Goal: Task Accomplishment & Management: Manage account settings

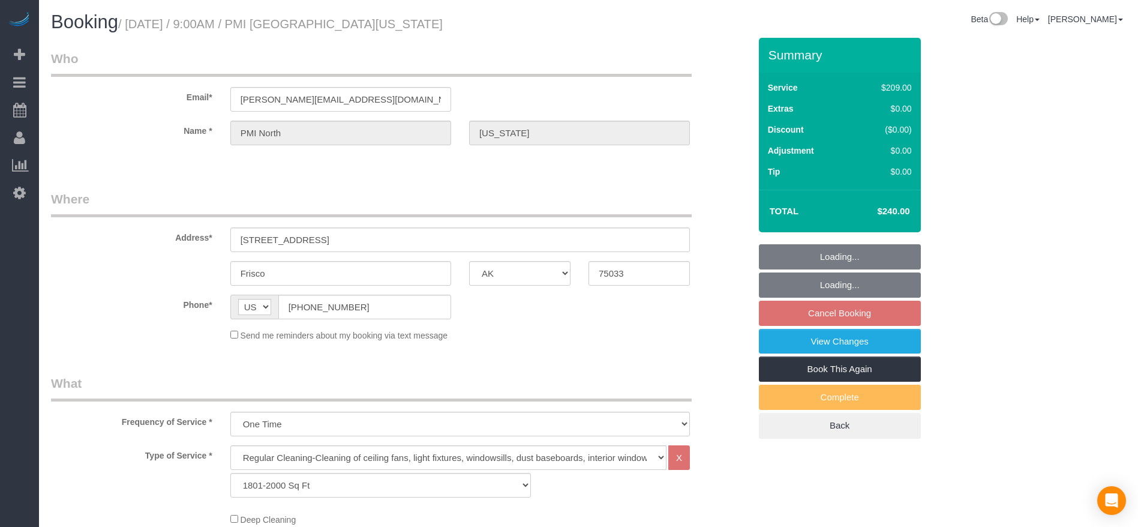
select select "[GEOGRAPHIC_DATA]"
select select "3"
select select "string:check"
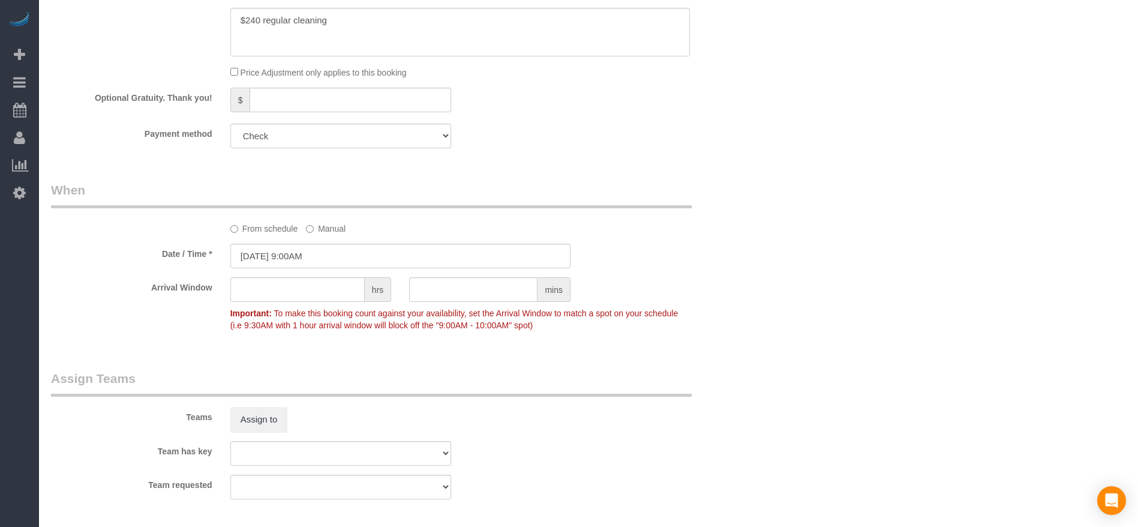
scroll to position [1170, 0]
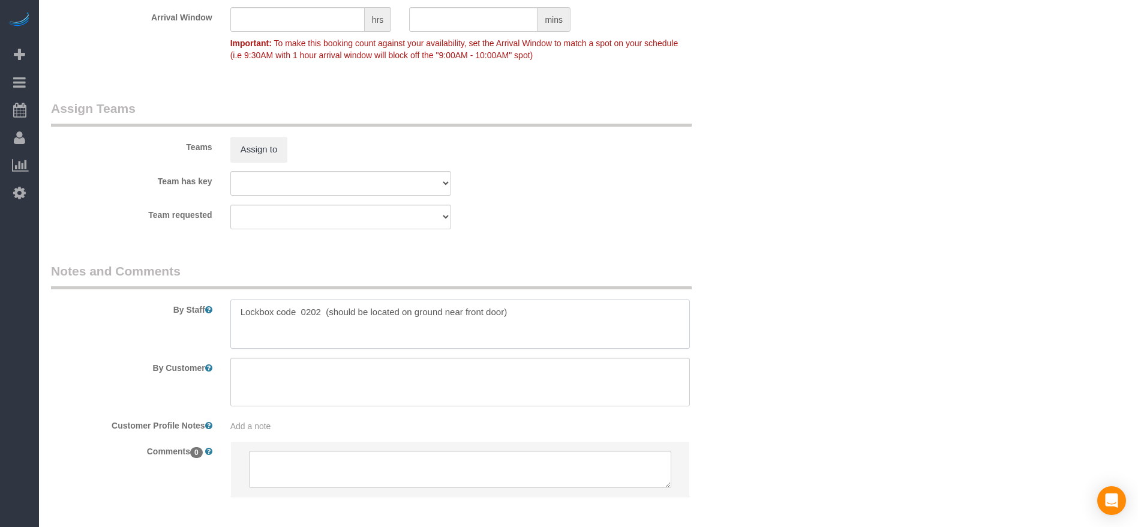
drag, startPoint x: 237, startPoint y: 307, endPoint x: 536, endPoint y: 317, distance: 299.5
click at [536, 317] on textarea at bounding box center [459, 323] width 459 height 49
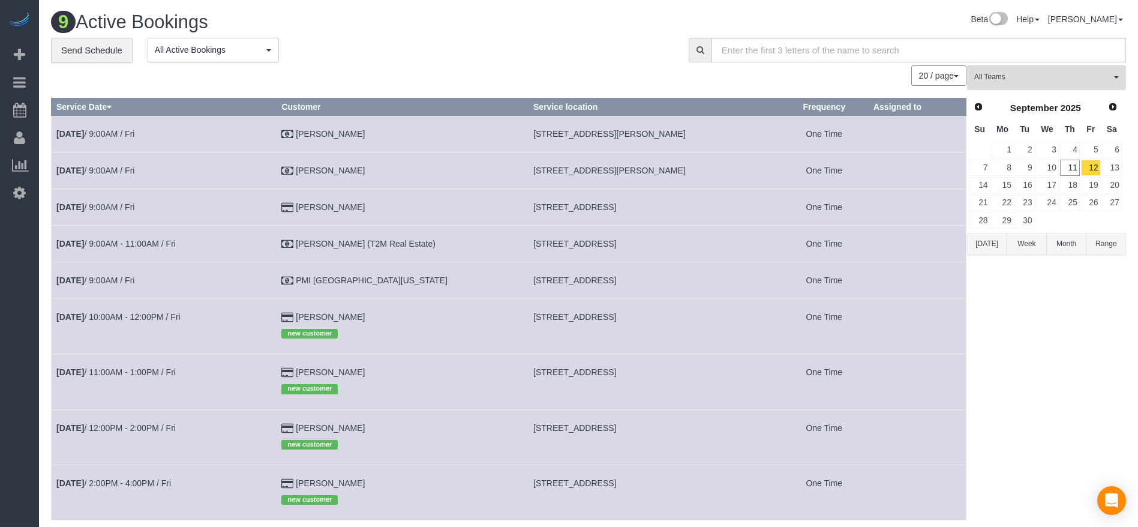
click at [972, 245] on button "[DATE]" at bounding box center [987, 244] width 40 height 22
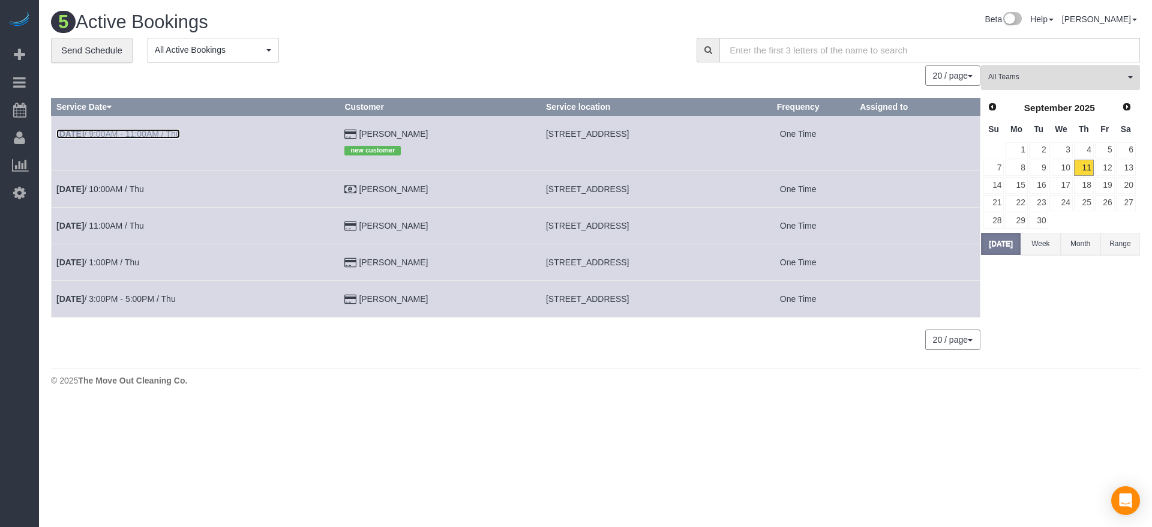
click at [133, 132] on link "[DATE] 9:00AM - 11:00AM / Thu" at bounding box center [118, 134] width 124 height 10
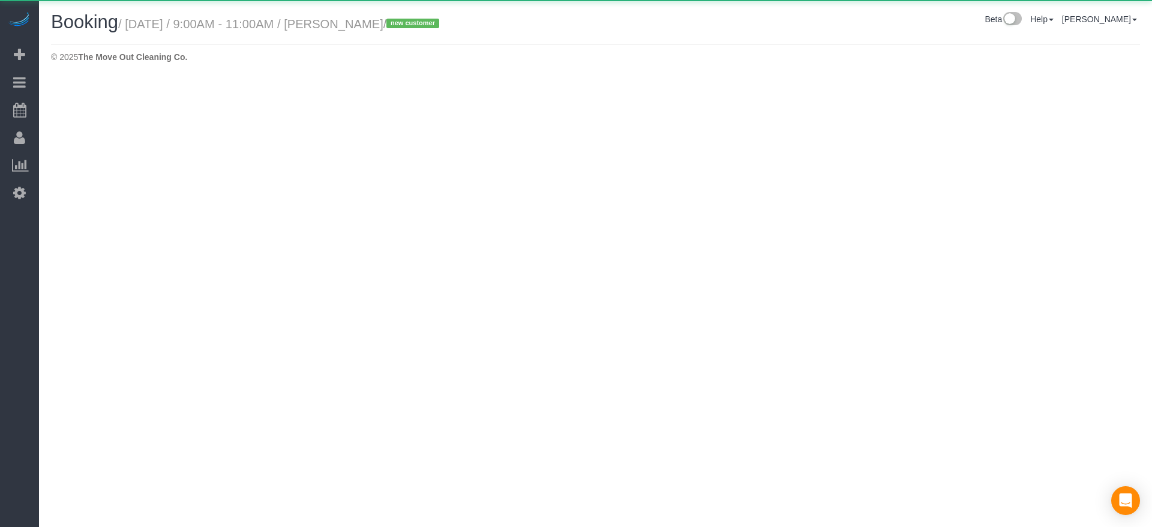
select select "[GEOGRAPHIC_DATA]"
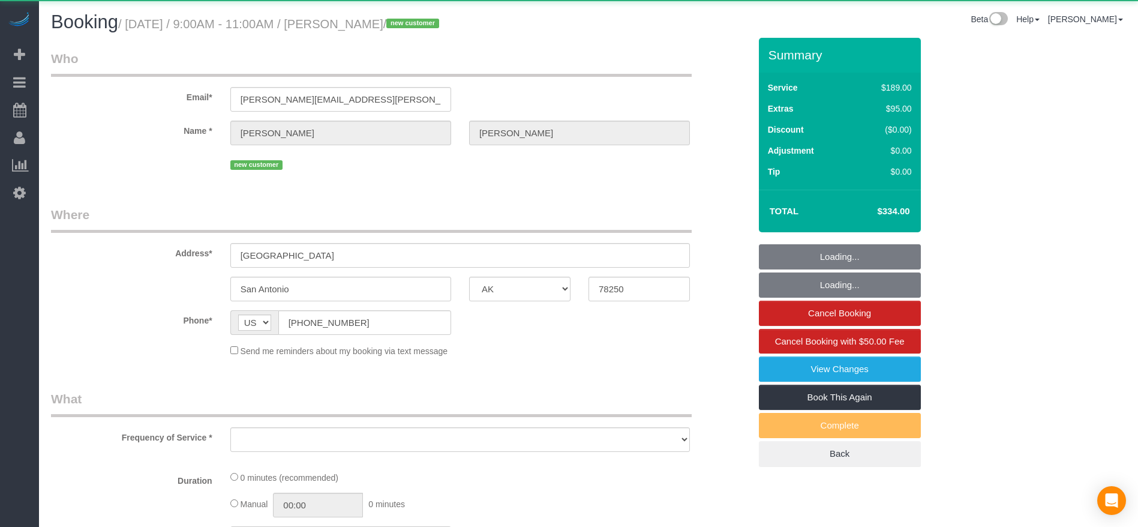
select select "string:fspay-70c499a9-69c1-4907-a312-cd811c1a254a"
select select "object:2062"
select select "3"
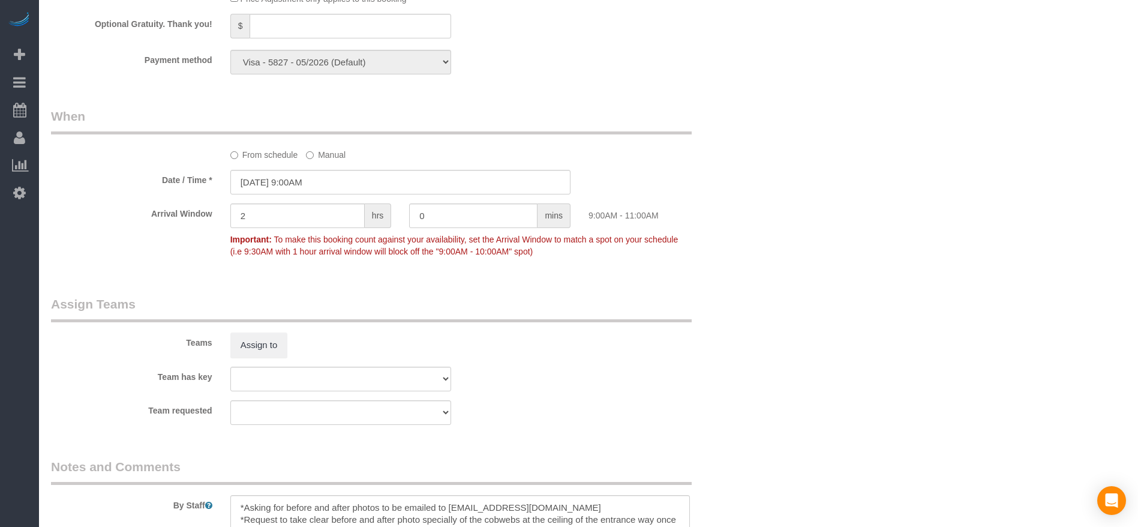
scroll to position [1243, 0]
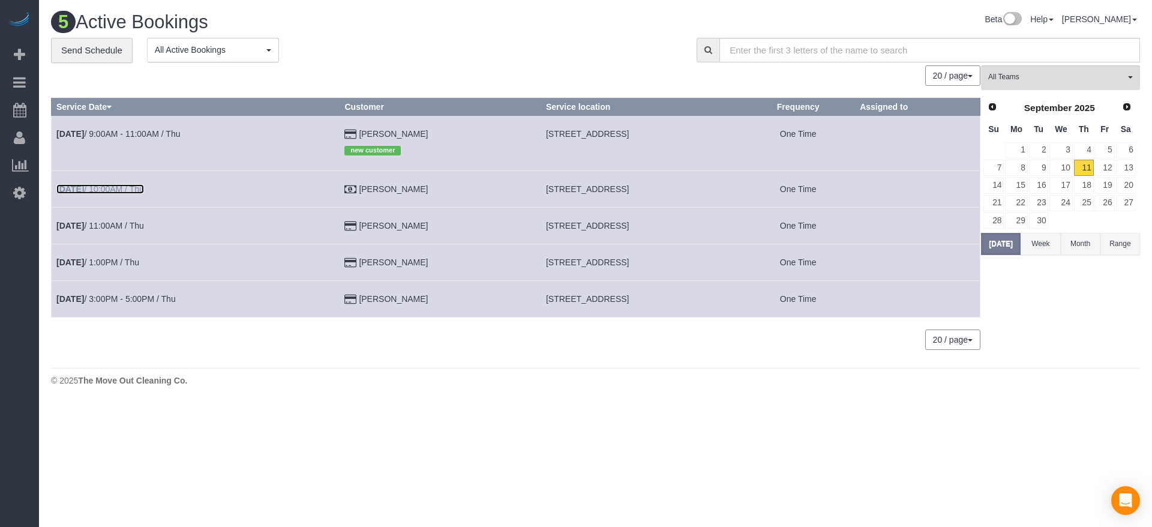
click at [116, 191] on link "[DATE] 10:00AM / Thu" at bounding box center [100, 189] width 88 height 10
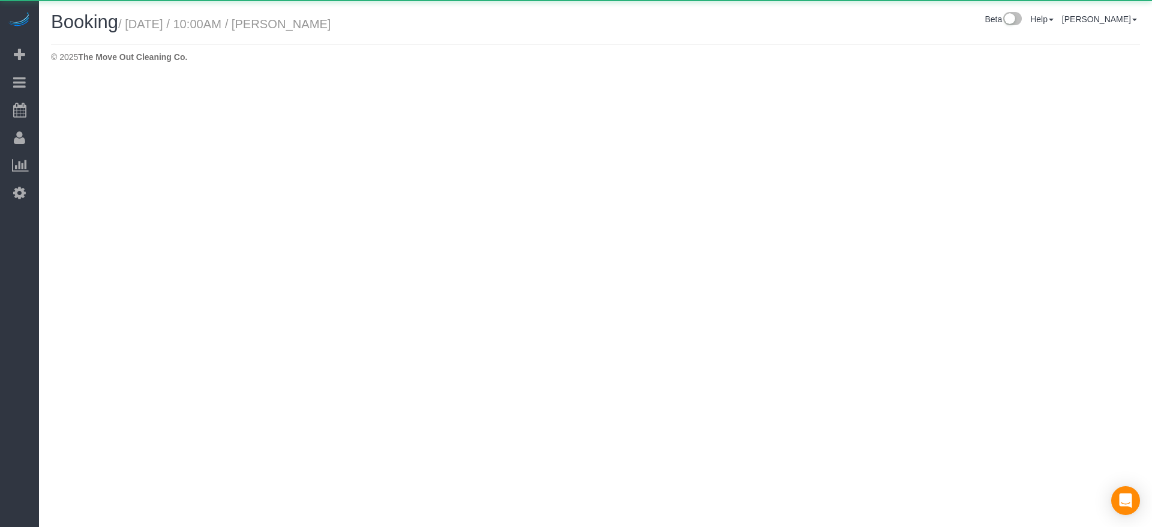
select select "[GEOGRAPHIC_DATA]"
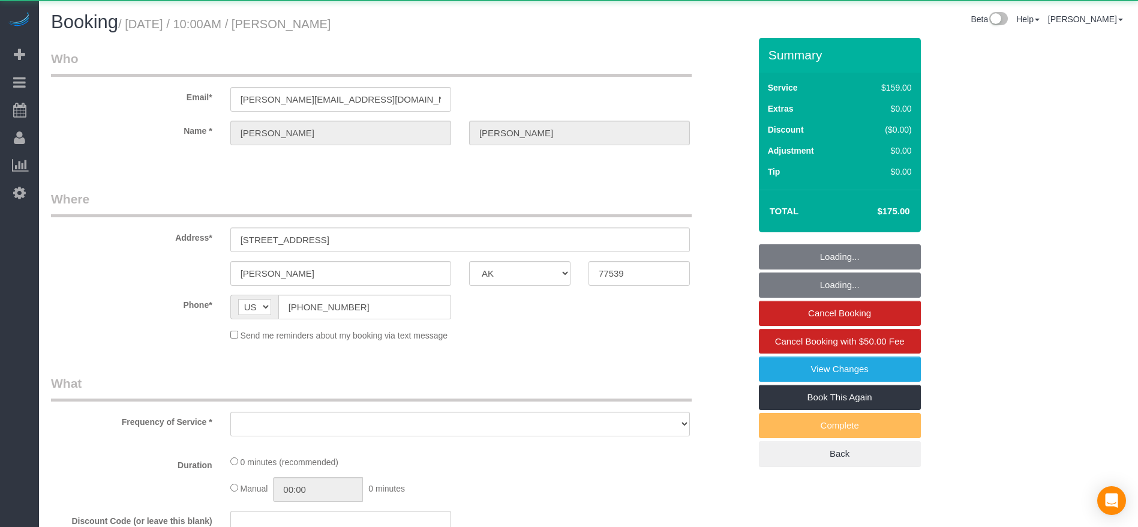
select select "object:2519"
select select "3"
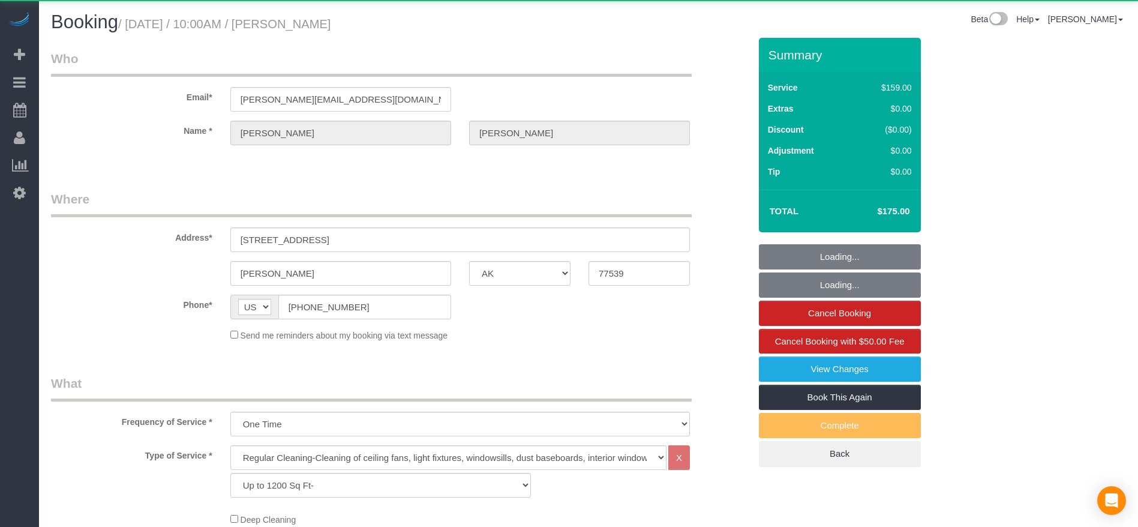
select select "object:2578"
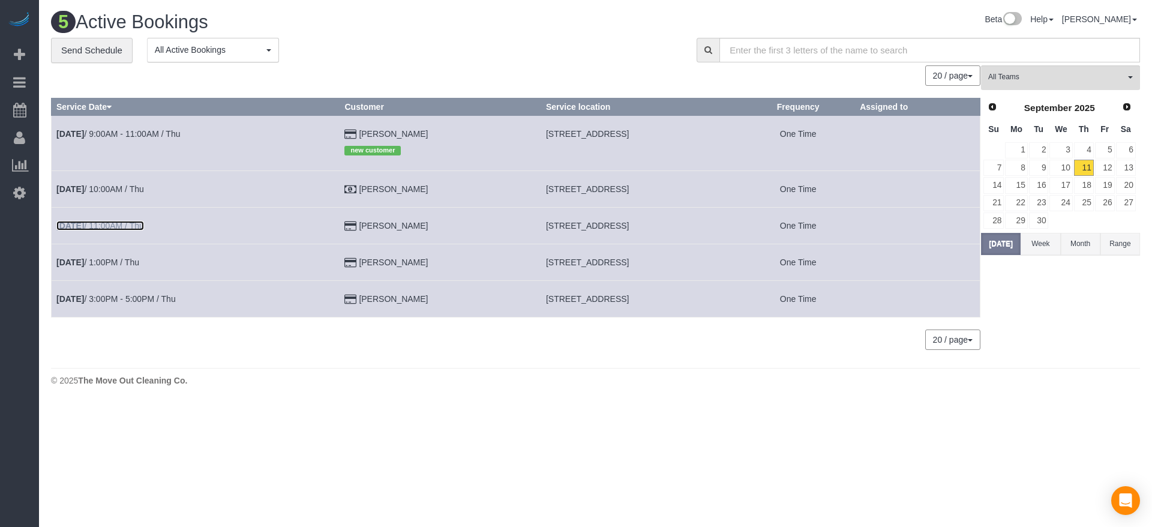
click at [139, 221] on link "[DATE] 11:00AM / Thu" at bounding box center [100, 226] width 88 height 10
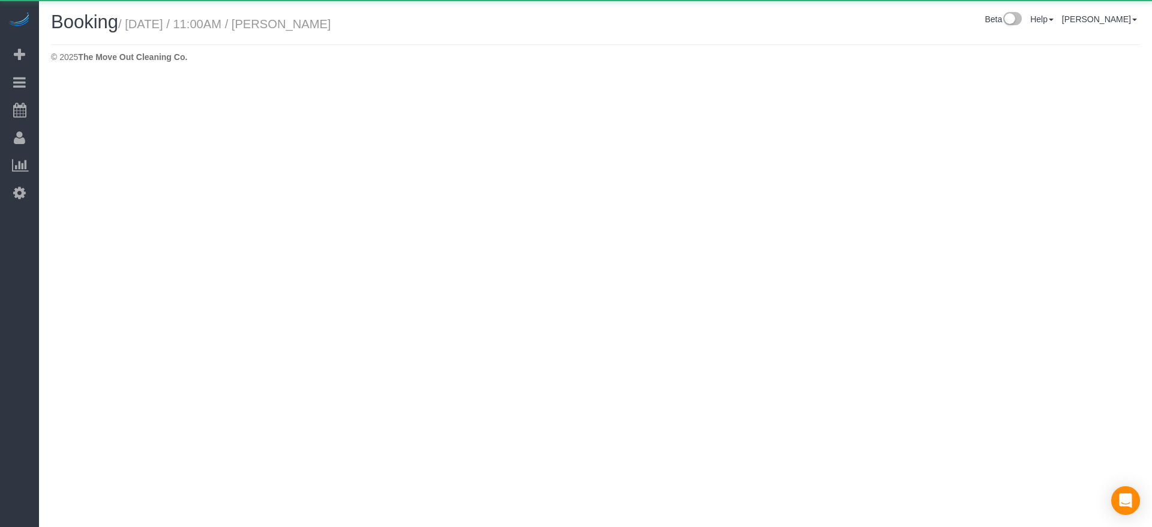
select select "[GEOGRAPHIC_DATA]"
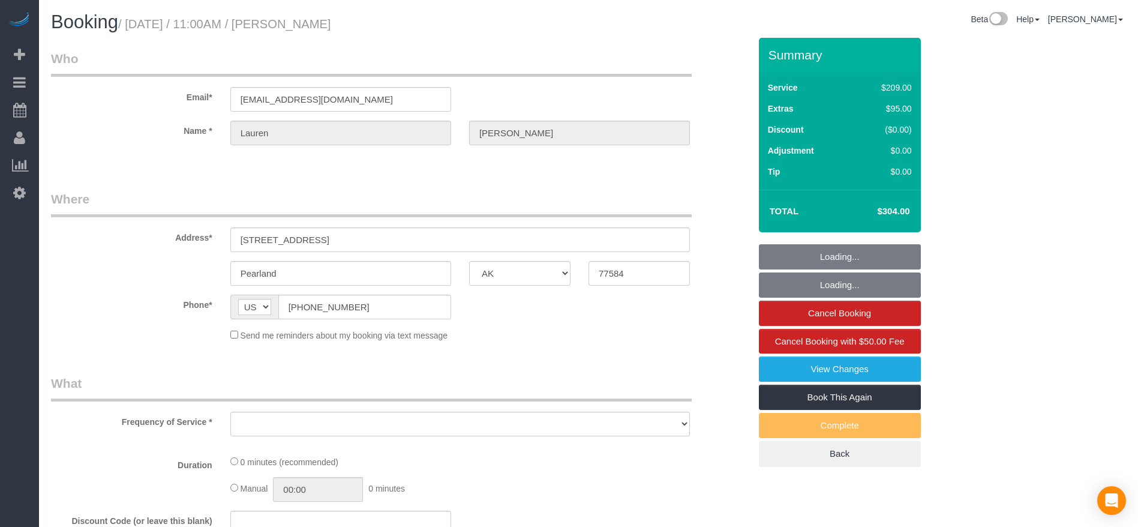
select select "object:3024"
select select "string:fspay-011d77f5-4de5-4807-a614-6c77ffcef05c"
select select "3"
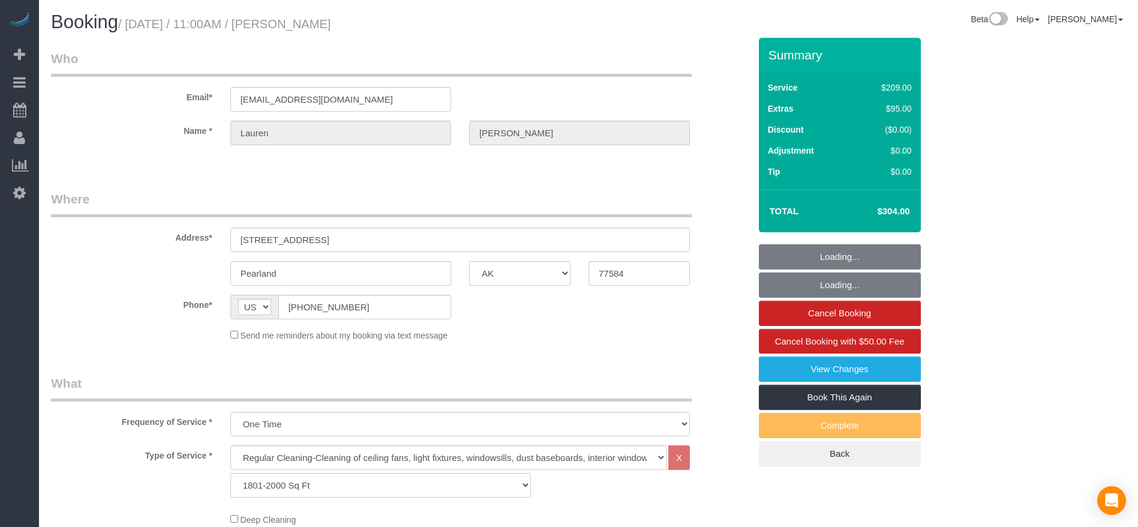
select select "object:3111"
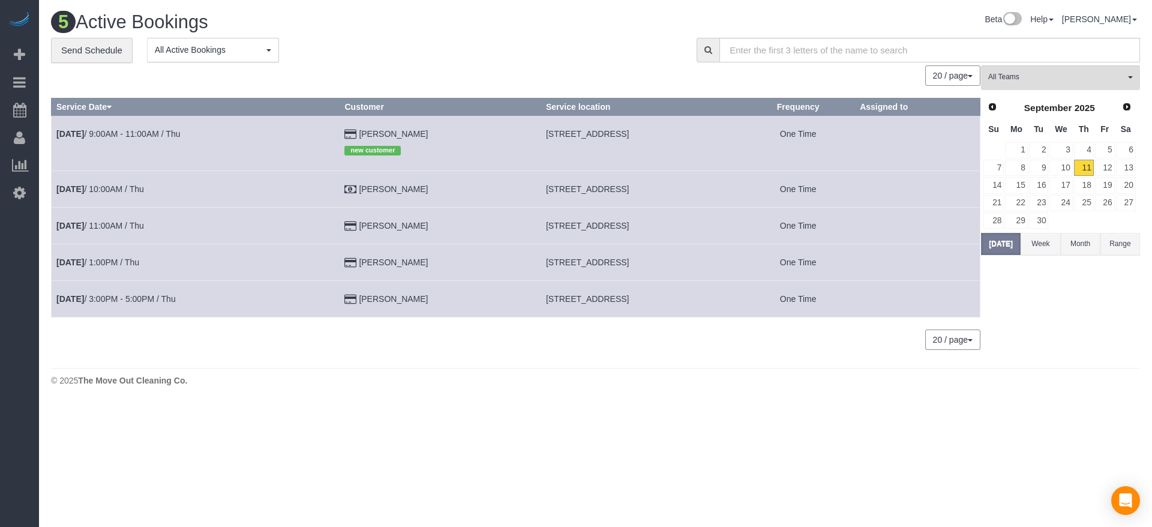
click at [95, 256] on td "[DATE] 1:00PM / Thu" at bounding box center [196, 262] width 288 height 37
click at [95, 260] on link "[DATE] 1:00PM / Thu" at bounding box center [97, 262] width 83 height 10
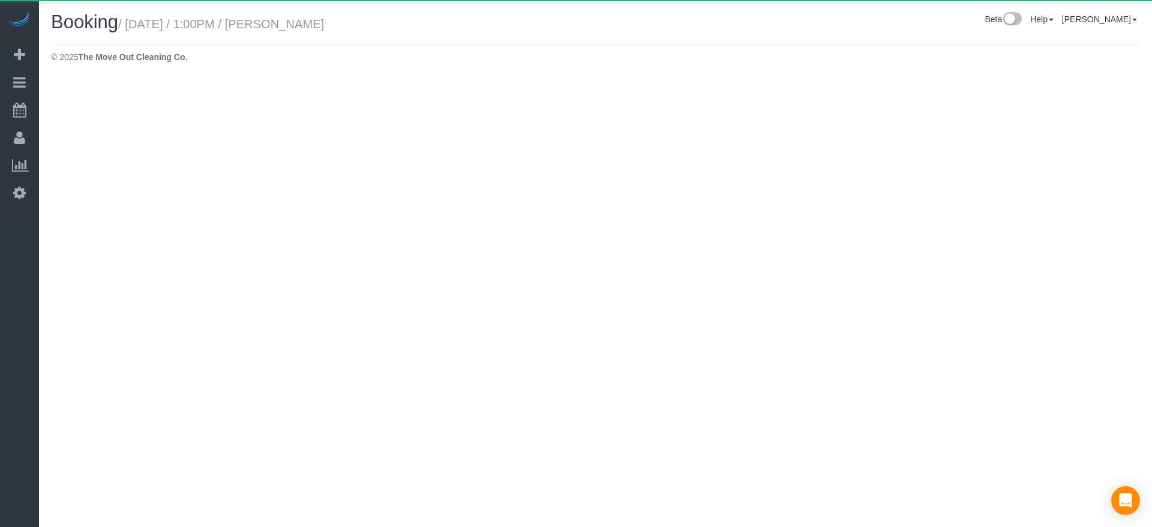
select select "[GEOGRAPHIC_DATA]"
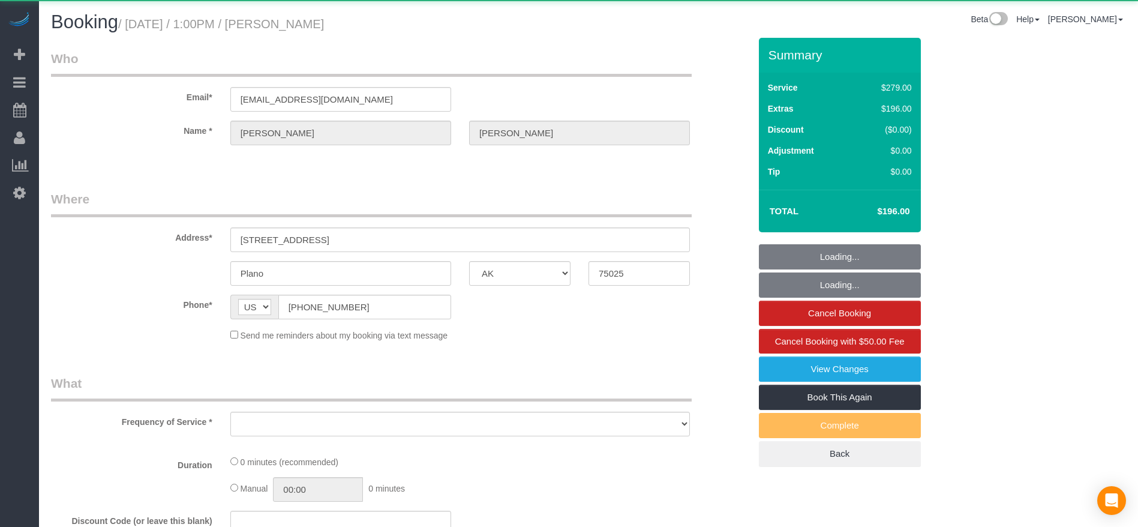
select select "object:3644"
select select "string:fspay-9380fe4e-9805-4607-bab2-6790939df159"
select select "3"
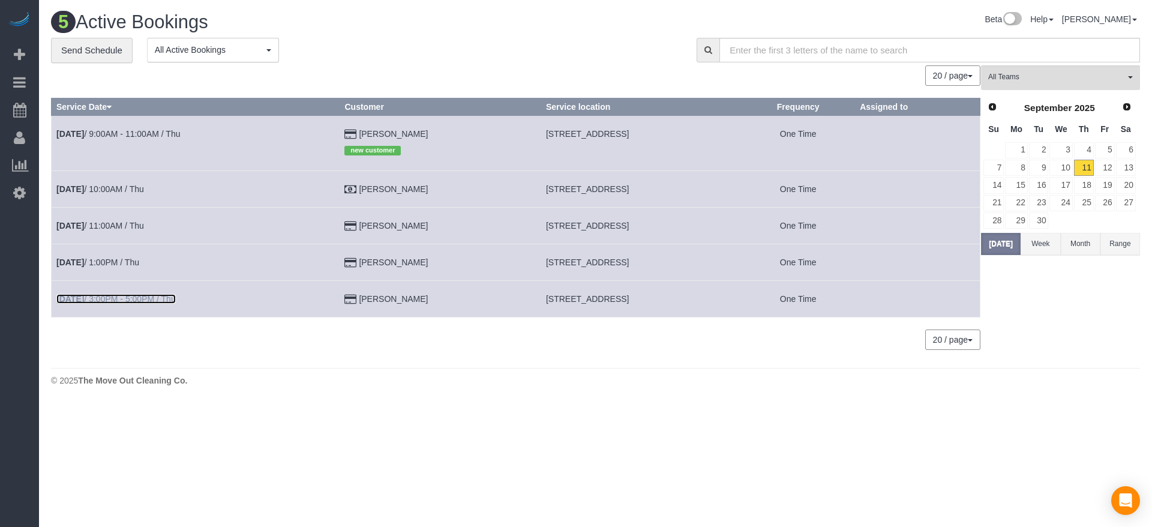
click at [163, 295] on link "[DATE] 3:00PM - 5:00PM / Thu" at bounding box center [115, 299] width 119 height 10
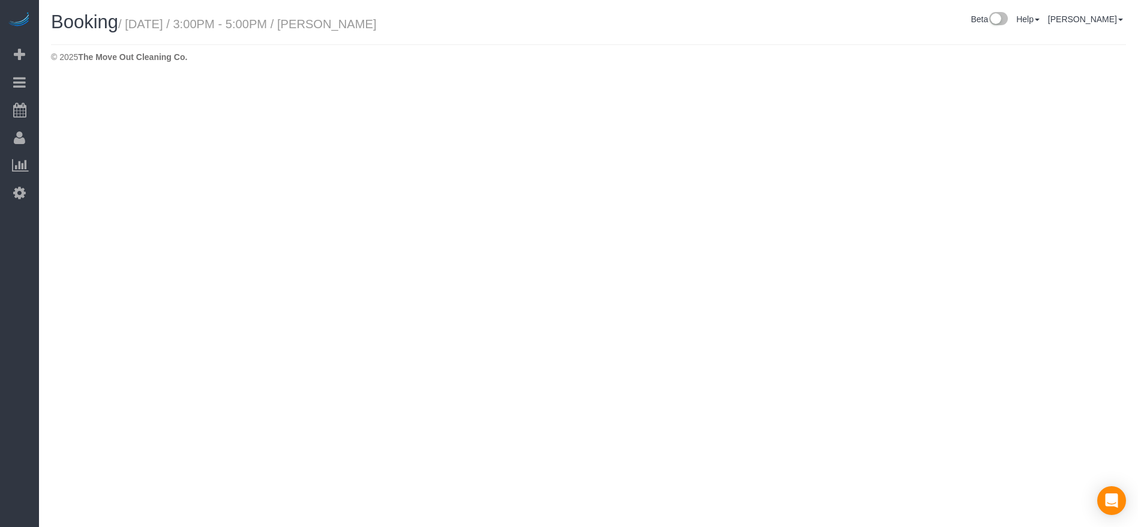
select select "[GEOGRAPHIC_DATA]"
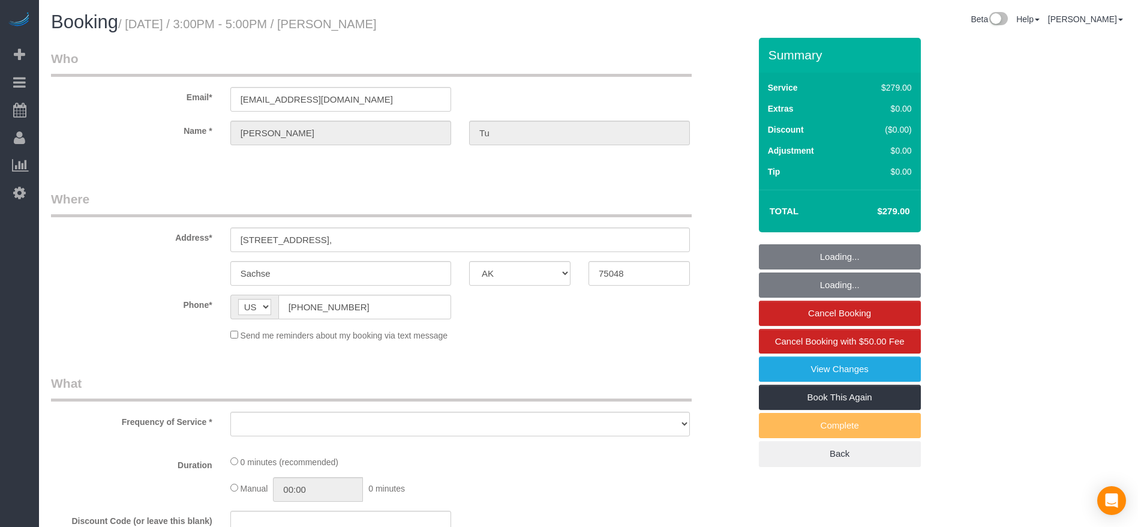
select select "string:fspay-a313df87-758b-46ad-a639-6a3223da5fc5"
select select "spot110"
select select "object:4168"
select select "3"
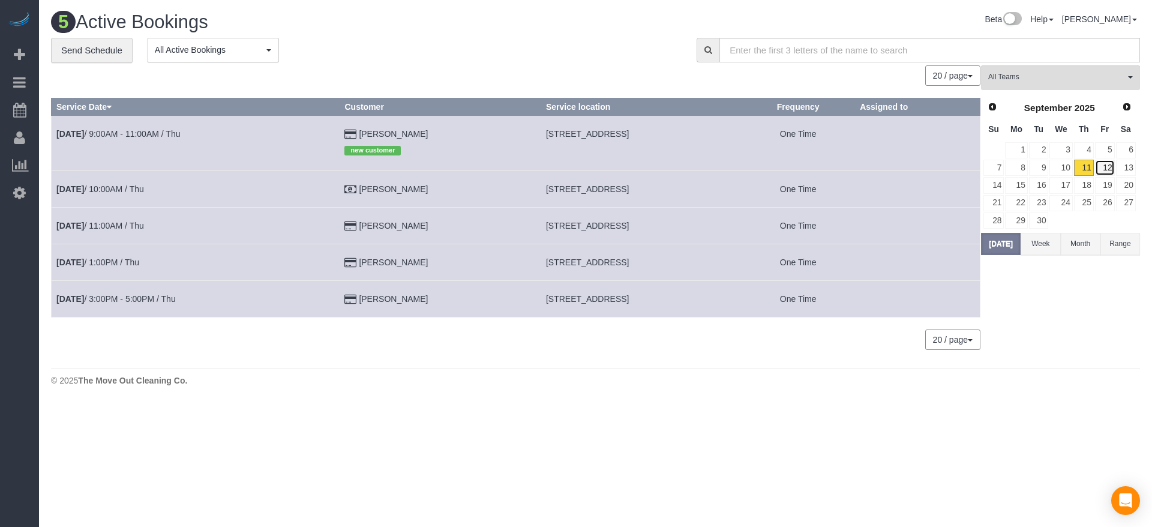
click at [1107, 167] on link "12" at bounding box center [1105, 168] width 20 height 16
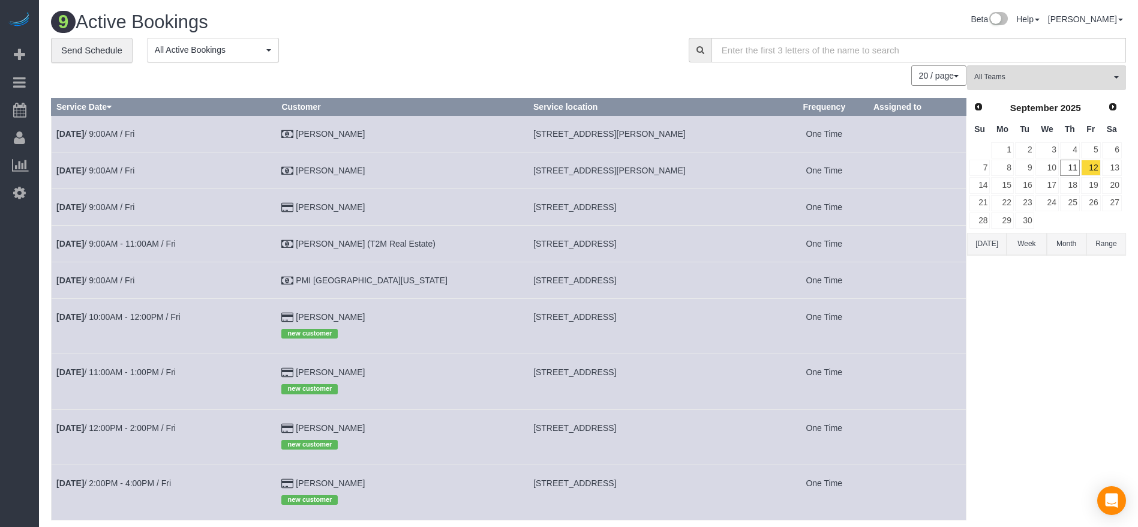
drag, startPoint x: 514, startPoint y: 133, endPoint x: 685, endPoint y: 133, distance: 171.0
click at [685, 133] on td "[STREET_ADDRESS][PERSON_NAME]" at bounding box center [654, 133] width 252 height 37
copy span "[STREET_ADDRESS][PERSON_NAME]"
click at [125, 132] on link "[DATE] 9:00AM / Fri" at bounding box center [95, 134] width 78 height 10
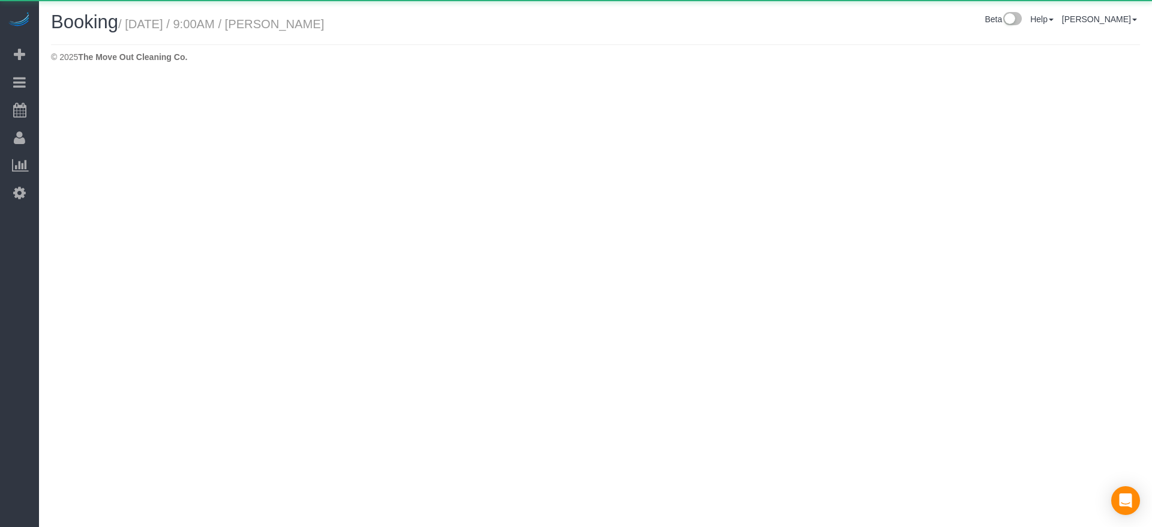
select select "[GEOGRAPHIC_DATA]"
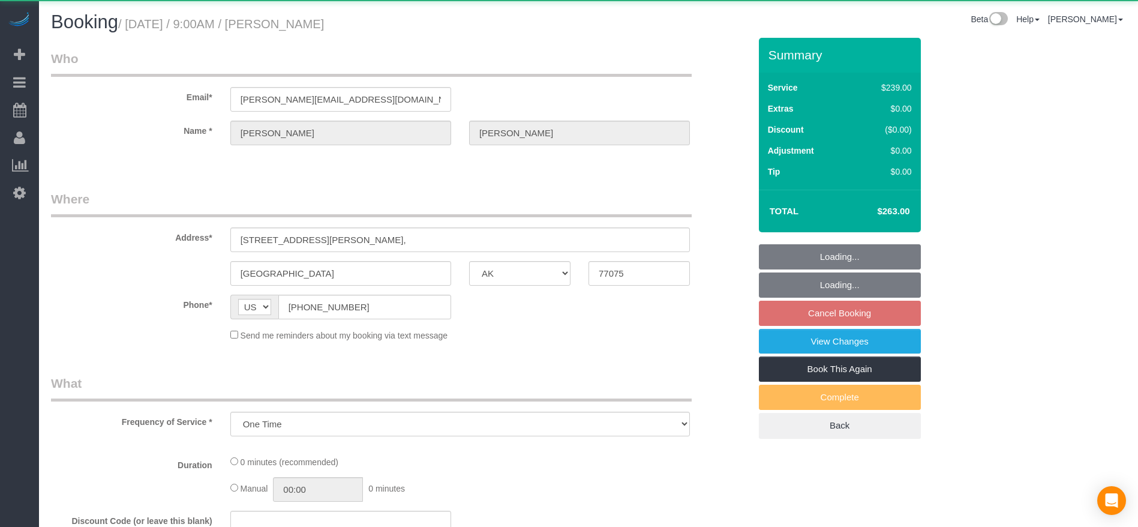
select select "object:4767"
select select "3"
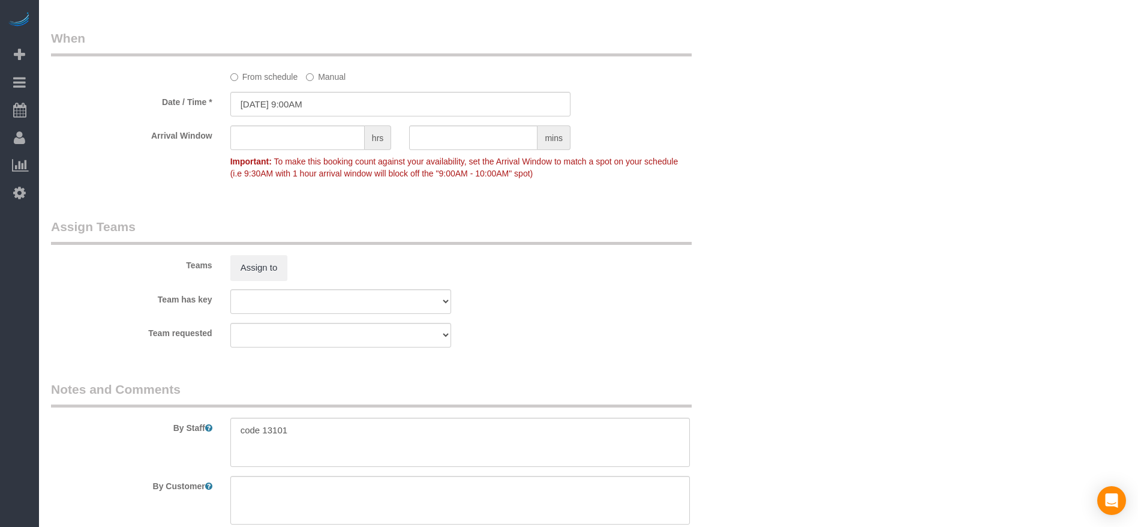
scroll to position [1080, 0]
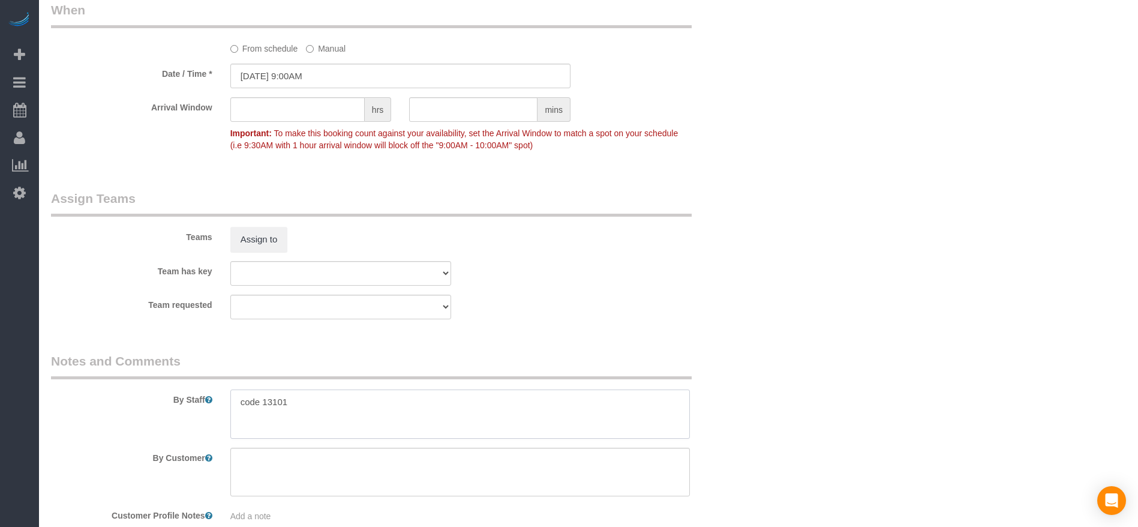
drag, startPoint x: 239, startPoint y: 405, endPoint x: 317, endPoint y: 405, distance: 77.4
click at [317, 405] on textarea at bounding box center [459, 413] width 459 height 49
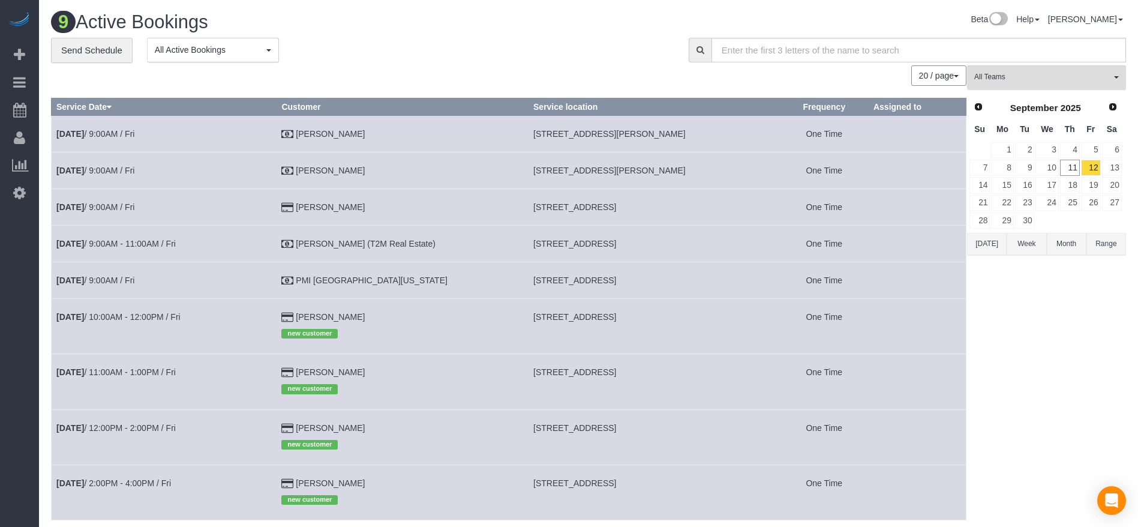
drag, startPoint x: 514, startPoint y: 170, endPoint x: 663, endPoint y: 172, distance: 149.4
click at [663, 172] on td "[STREET_ADDRESS][PERSON_NAME]" at bounding box center [654, 170] width 252 height 37
copy span "[STREET_ADDRESS][PERSON_NAME]"
click at [115, 168] on link "[DATE] 9:00AM / Fri" at bounding box center [95, 171] width 78 height 10
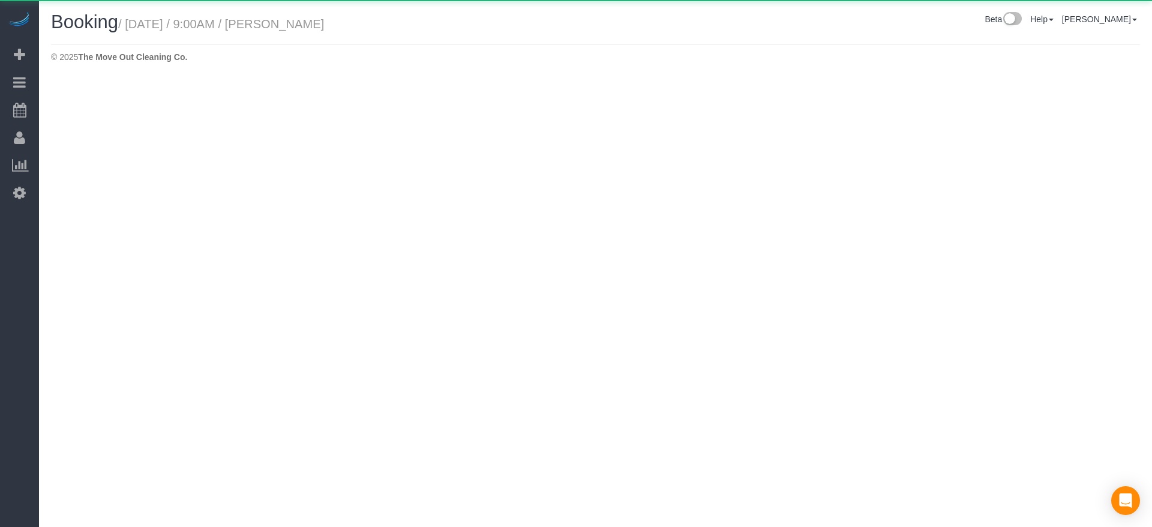
select select "[GEOGRAPHIC_DATA]"
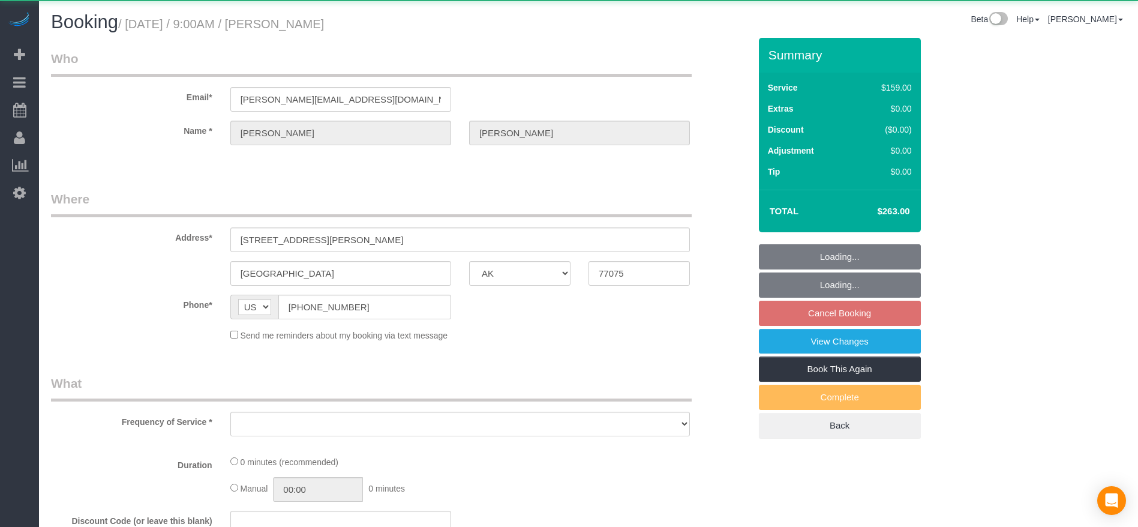
select select "object:5273"
select select "3"
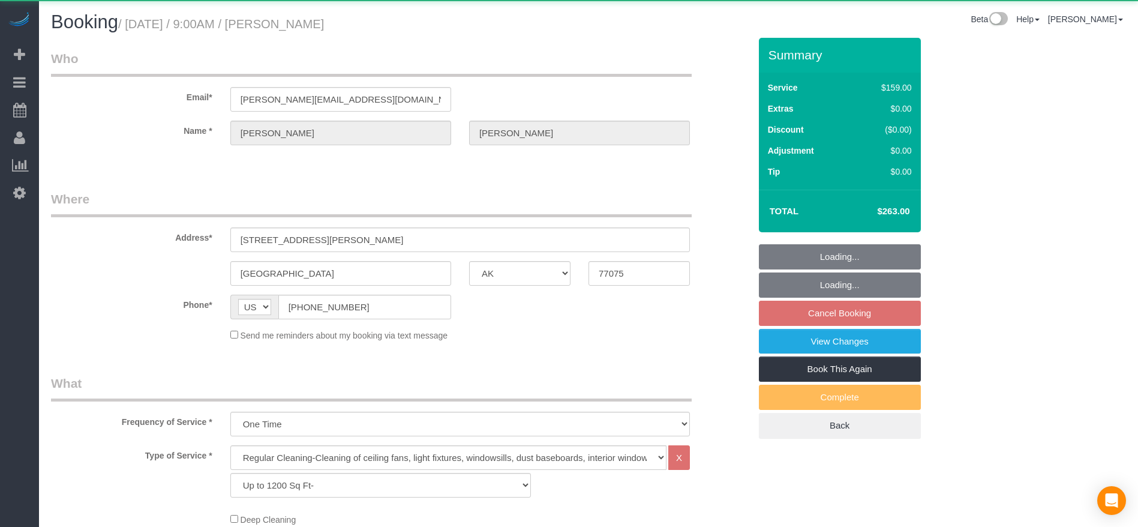
select select "object:5357"
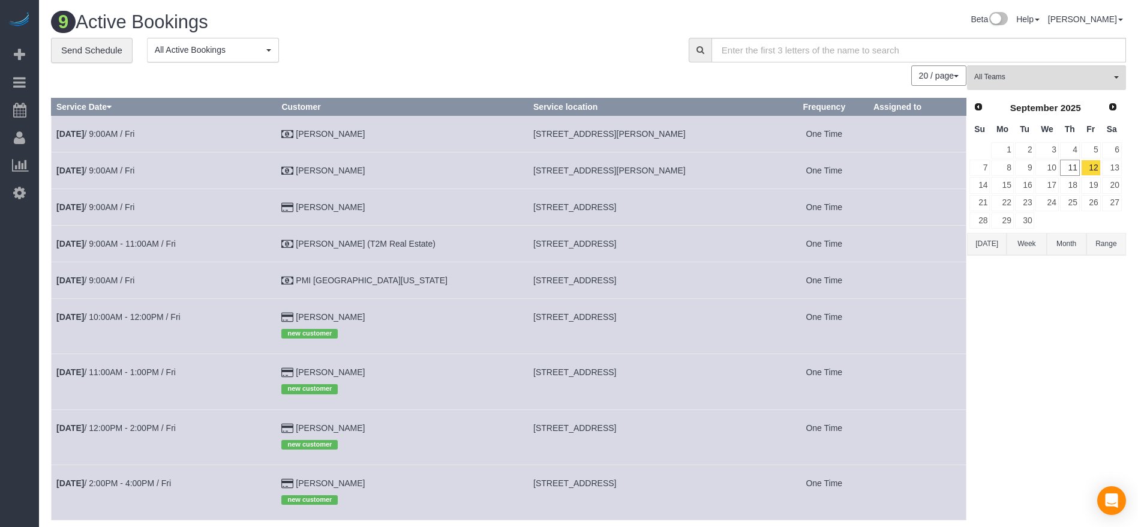
drag, startPoint x: 514, startPoint y: 166, endPoint x: 672, endPoint y: 169, distance: 157.8
click at [672, 169] on td "[STREET_ADDRESS][PERSON_NAME]" at bounding box center [654, 170] width 252 height 37
copy span "[STREET_ADDRESS][PERSON_NAME]"
drag, startPoint x: 513, startPoint y: 314, endPoint x: 677, endPoint y: 314, distance: 163.2
click at [677, 314] on td "[STREET_ADDRESS]" at bounding box center [654, 325] width 252 height 55
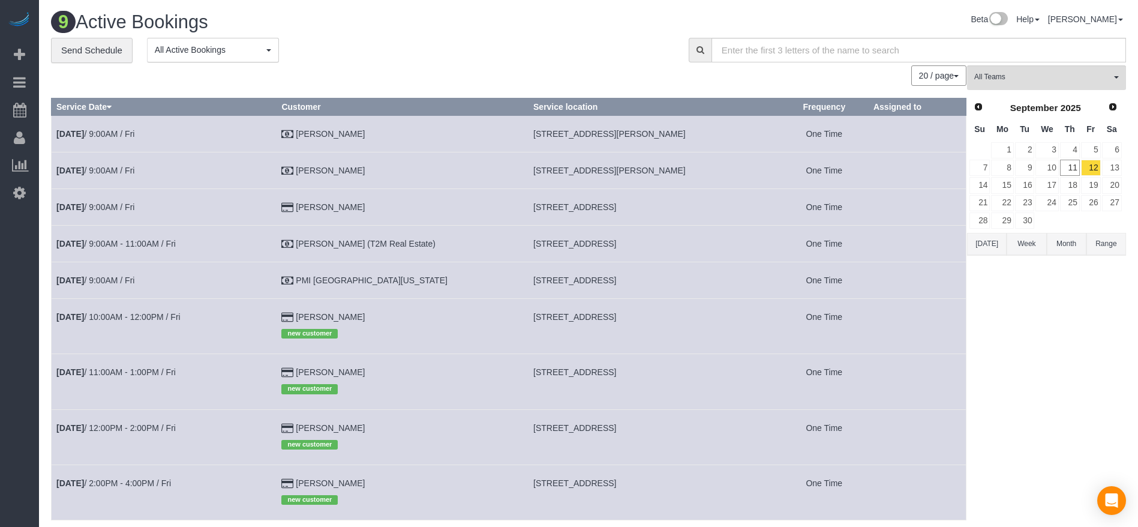
copy span "[STREET_ADDRESS]"
click at [159, 314] on link "[DATE] 10:00AM - 12:00PM / Fri" at bounding box center [118, 317] width 124 height 10
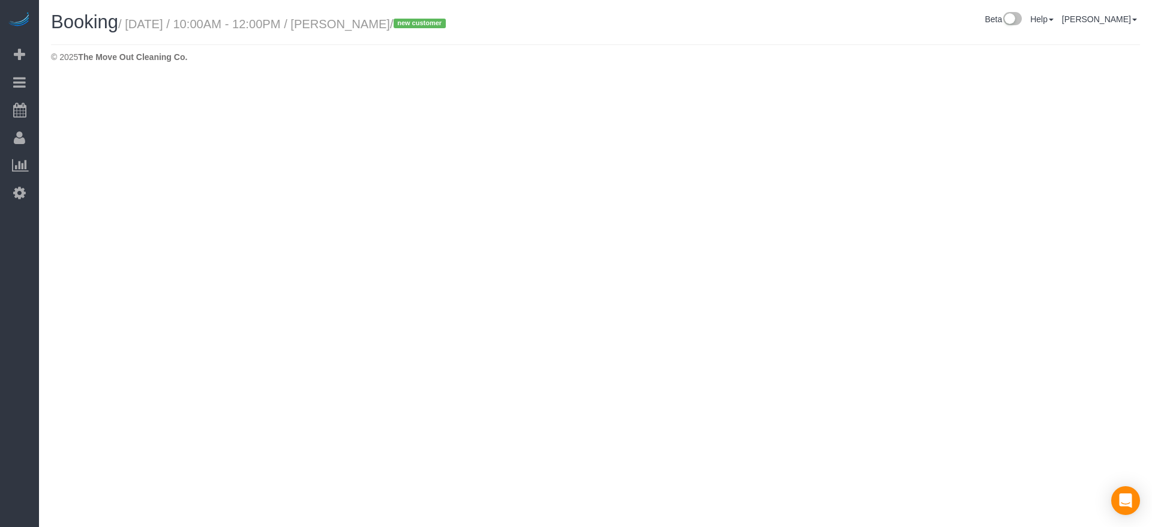
select select "[GEOGRAPHIC_DATA]"
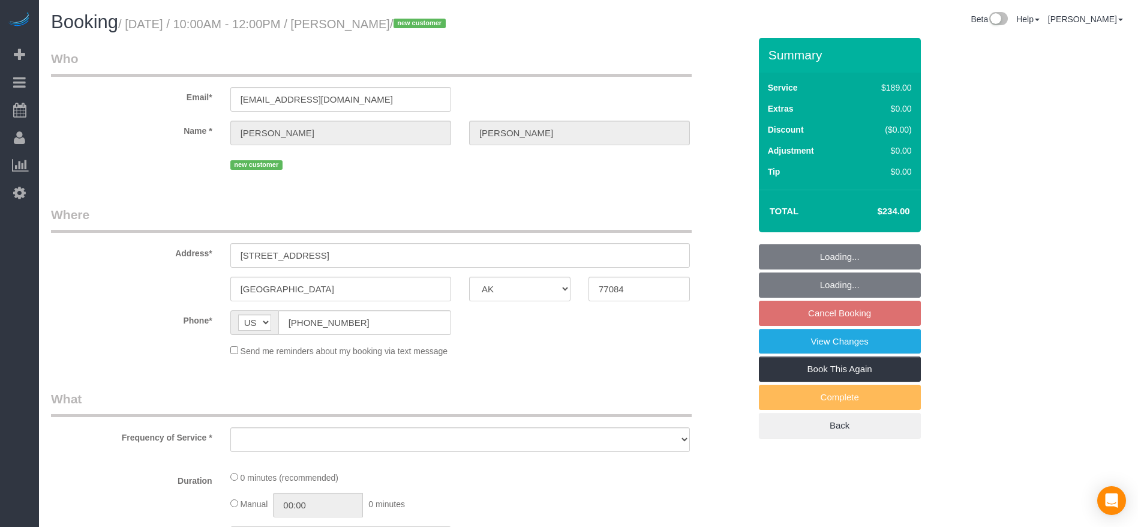
select select "object:5869"
select select "string:fspay-3d67b858-9994-4786-9267-31b1321f9e97"
select select "3"
select select "spot182"
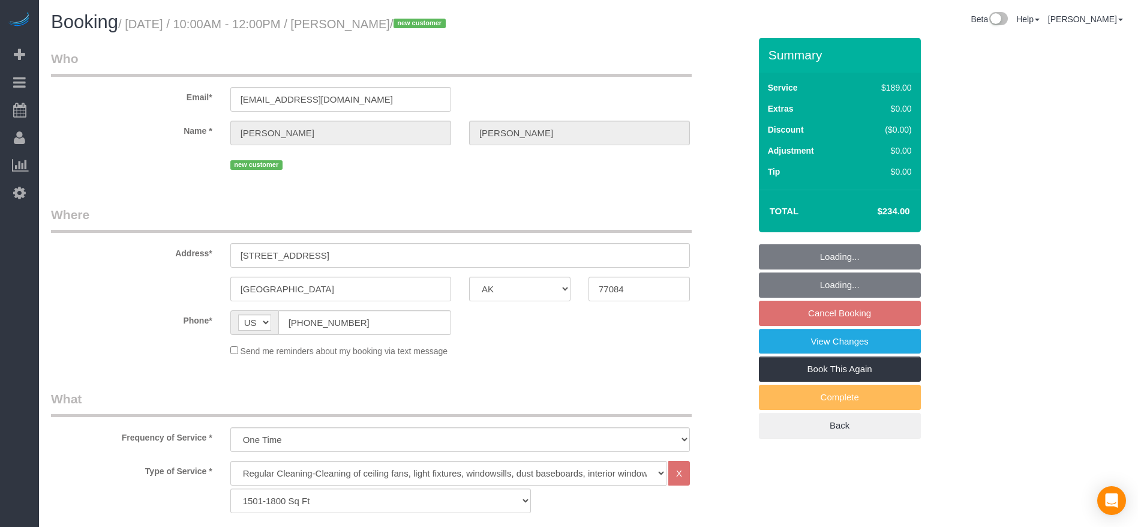
select select "object:5936"
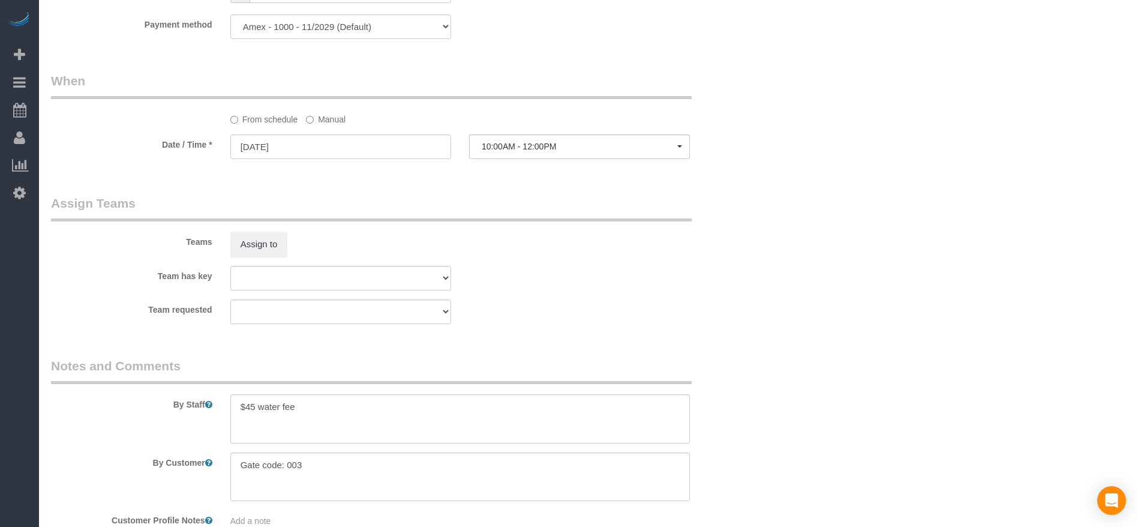
scroll to position [1080, 0]
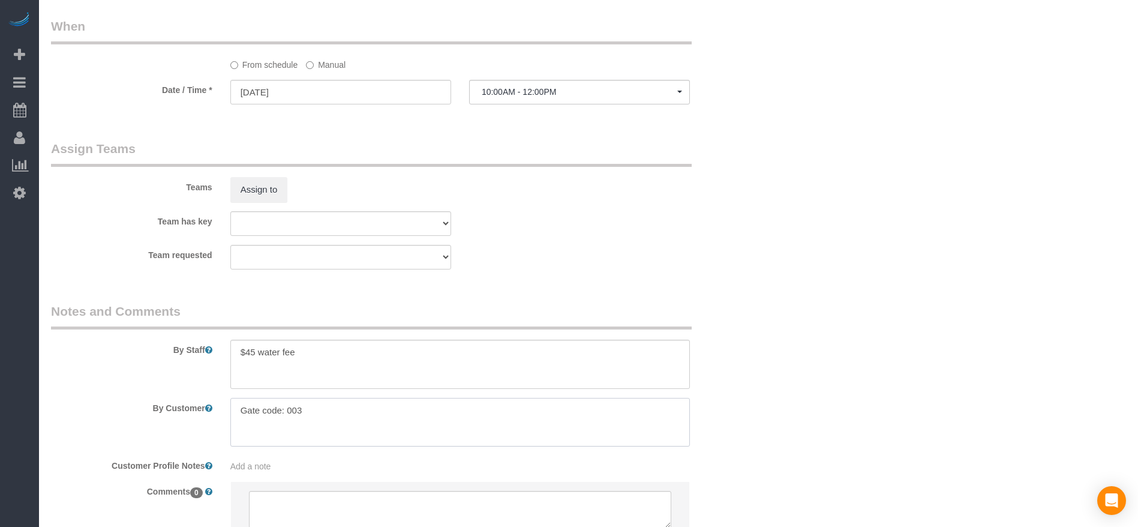
drag, startPoint x: 242, startPoint y: 411, endPoint x: 352, endPoint y: 420, distance: 110.1
click at [352, 420] on textarea at bounding box center [459, 422] width 459 height 49
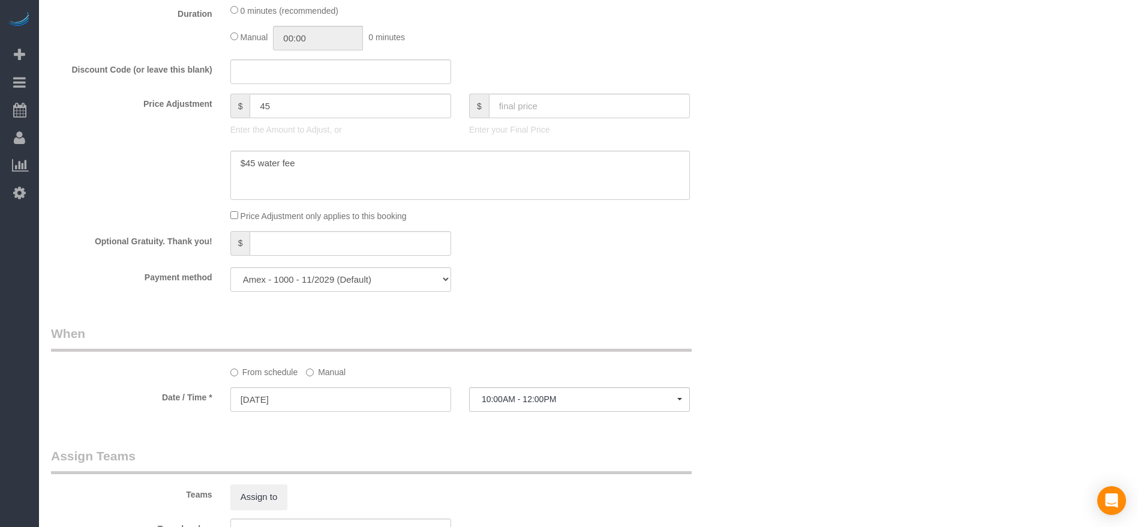
scroll to position [458, 0]
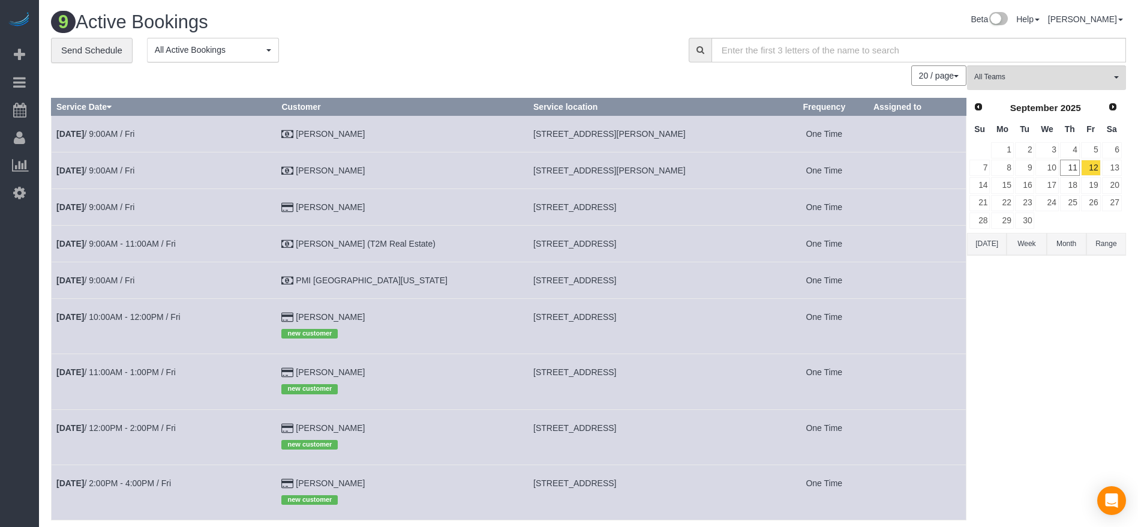
drag, startPoint x: 513, startPoint y: 316, endPoint x: 680, endPoint y: 318, distance: 166.8
click at [680, 318] on td "[STREET_ADDRESS]" at bounding box center [654, 325] width 252 height 55
copy span "[STREET_ADDRESS]"
click at [160, 319] on link "[DATE] 10:00AM - 12:00PM / Fri" at bounding box center [118, 317] width 124 height 10
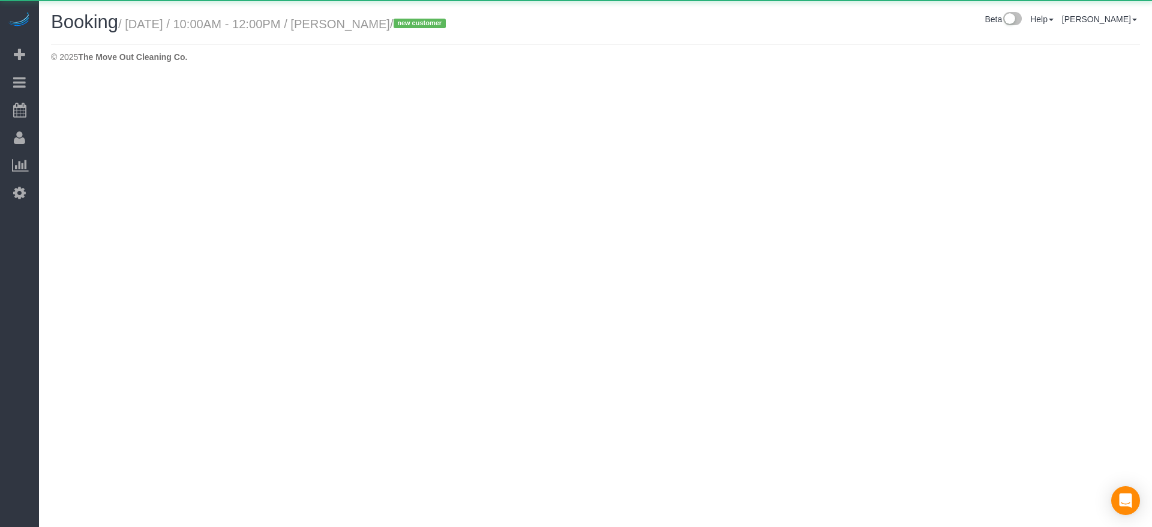
select select "[GEOGRAPHIC_DATA]"
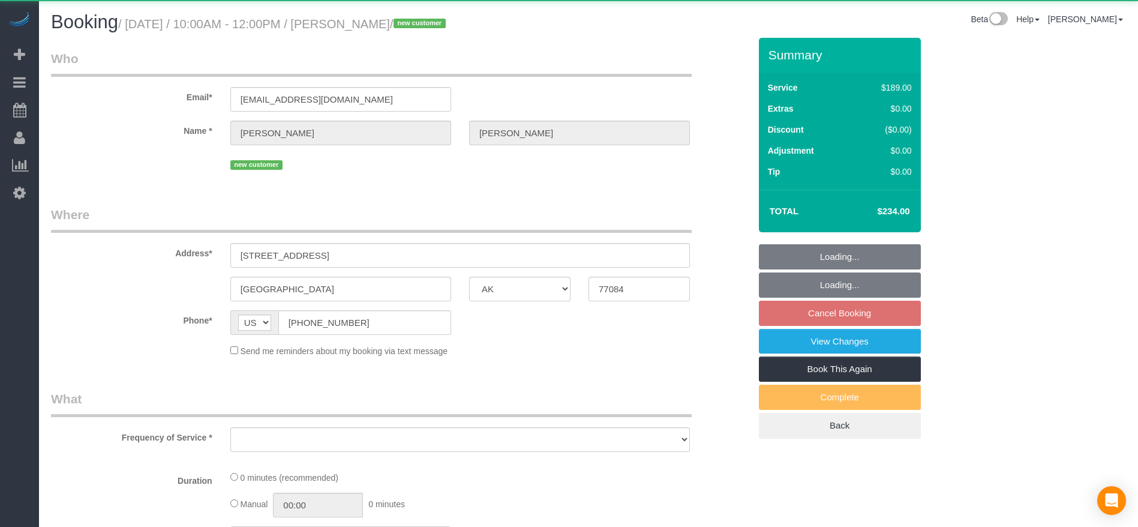
select select "string:fspay-3d67b858-9994-4786-9267-31b1321f9e97"
select select "spot207"
select select "object:6442"
select select "3"
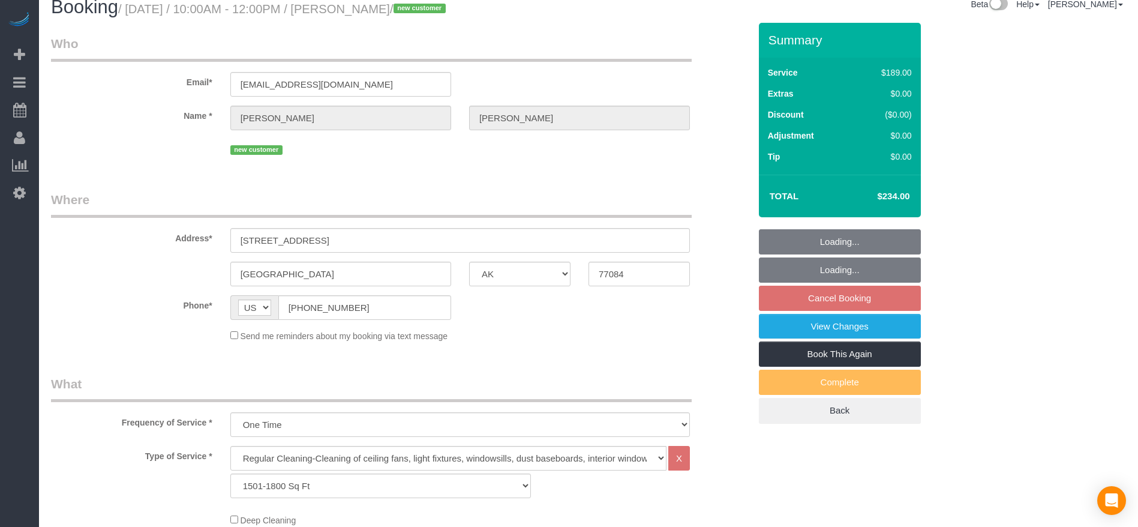
select select "object:6515"
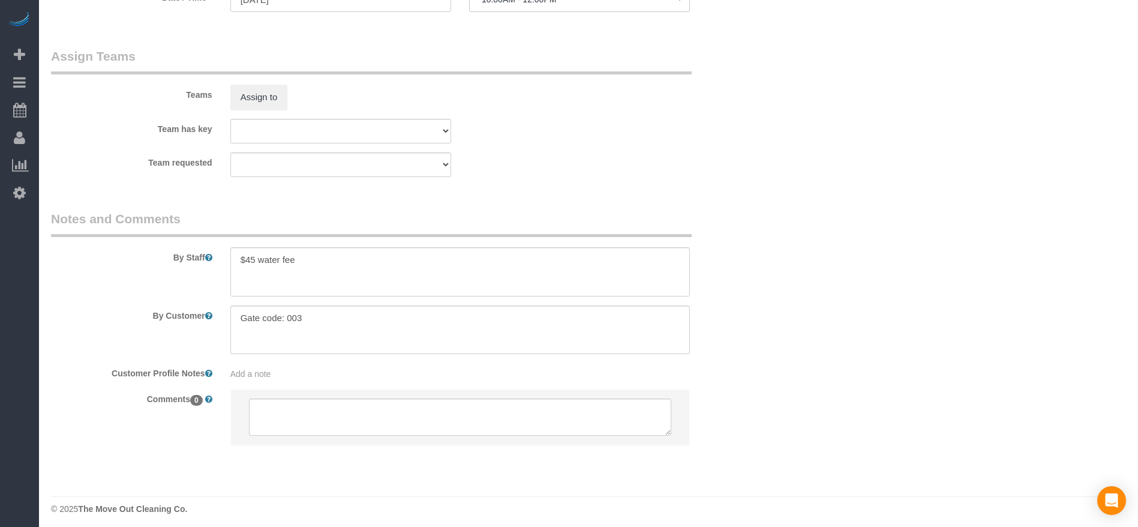
scroll to position [1177, 0]
drag, startPoint x: 241, startPoint y: 313, endPoint x: 278, endPoint y: 314, distance: 37.2
click at [353, 313] on textarea at bounding box center [459, 324] width 459 height 49
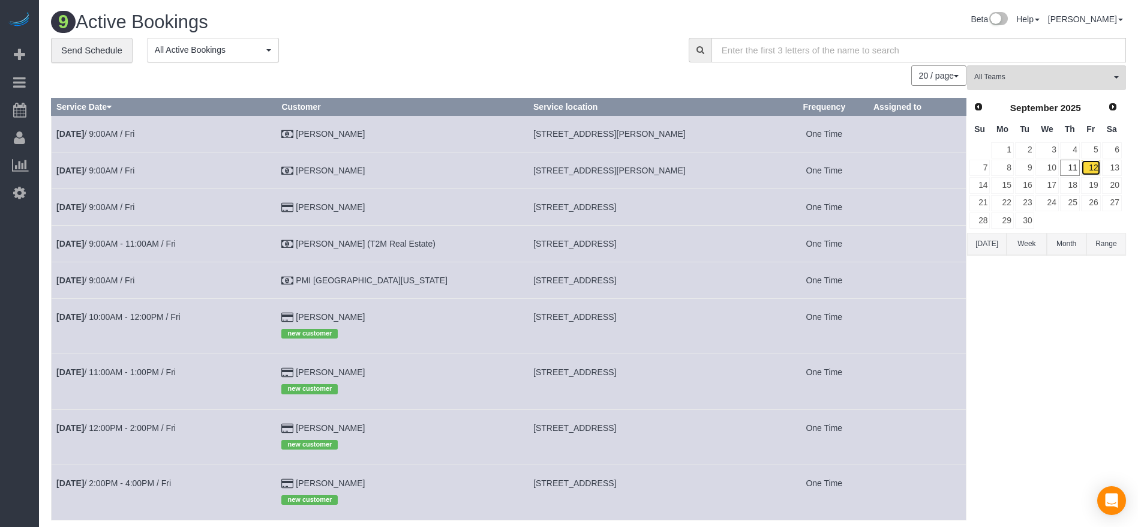
click at [1090, 165] on link "12" at bounding box center [1091, 168] width 20 height 16
drag, startPoint x: 515, startPoint y: 131, endPoint x: 689, endPoint y: 130, distance: 174.0
click at [689, 130] on td "[STREET_ADDRESS][PERSON_NAME]" at bounding box center [654, 133] width 252 height 37
copy span "[STREET_ADDRESS][PERSON_NAME]"
drag, startPoint x: 512, startPoint y: 171, endPoint x: 662, endPoint y: 173, distance: 150.6
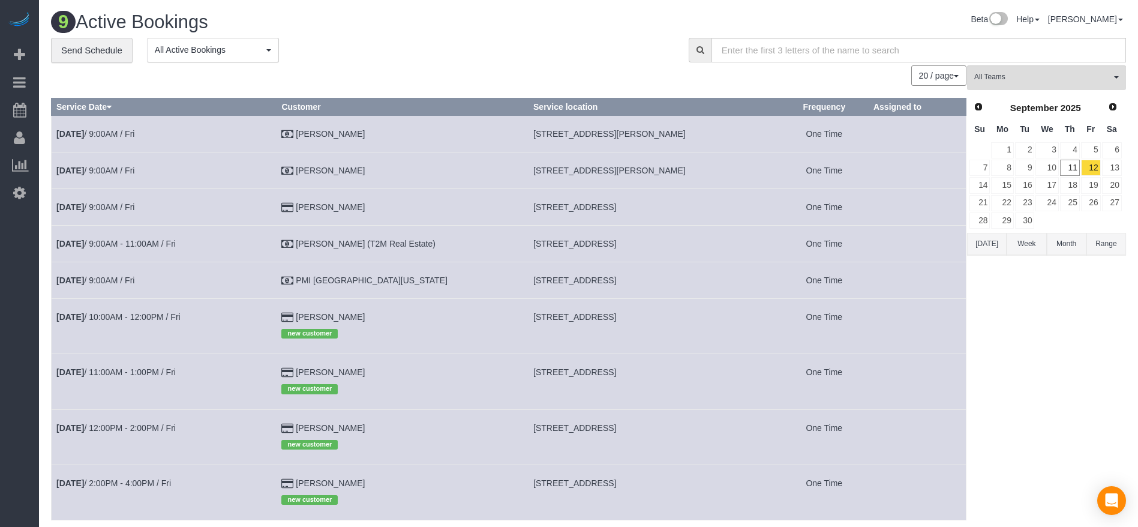
click at [662, 173] on td "[STREET_ADDRESS][PERSON_NAME]" at bounding box center [654, 170] width 252 height 37
drag, startPoint x: 635, startPoint y: 163, endPoint x: 628, endPoint y: 170, distance: 9.8
copy span "[STREET_ADDRESS][PERSON_NAME]"
drag, startPoint x: 513, startPoint y: 318, endPoint x: 692, endPoint y: 320, distance: 178.2
click at [692, 320] on td "[STREET_ADDRESS]" at bounding box center [654, 325] width 252 height 55
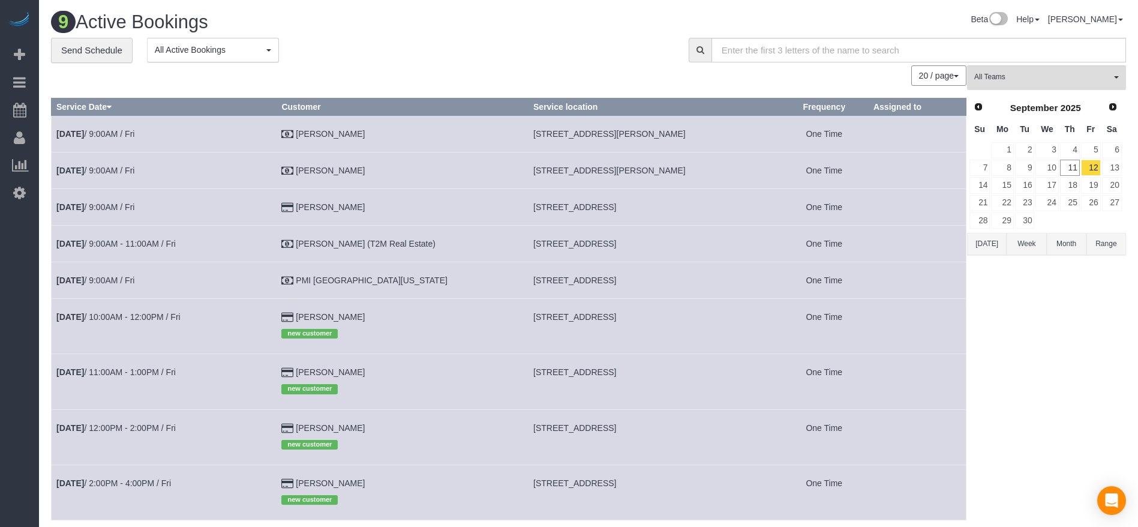
copy span "[STREET_ADDRESS]"
drag, startPoint x: 513, startPoint y: 368, endPoint x: 732, endPoint y: 376, distance: 219.7
click at [732, 376] on td "[STREET_ADDRESS]" at bounding box center [654, 381] width 252 height 55
copy span "[STREET_ADDRESS]"
drag, startPoint x: 515, startPoint y: 430, endPoint x: 671, endPoint y: 434, distance: 155.4
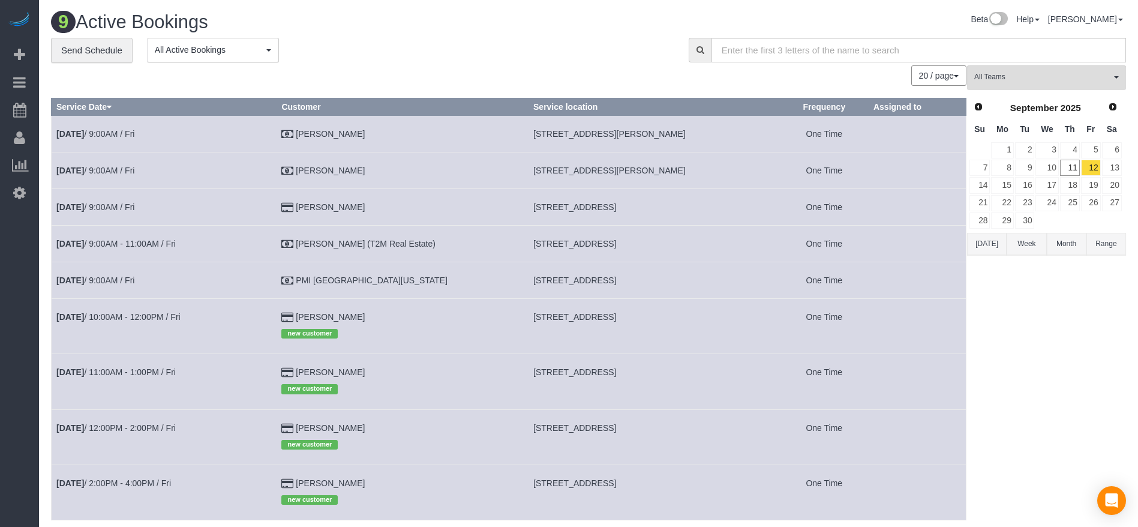
click at [671, 434] on td "[STREET_ADDRESS]" at bounding box center [654, 436] width 252 height 55
copy span "[STREET_ADDRESS]"
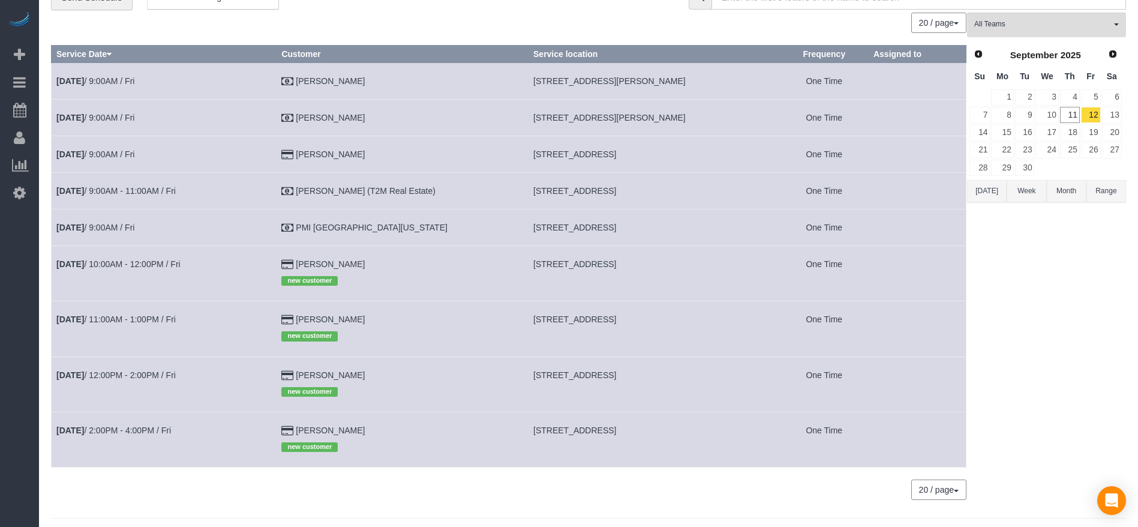
scroll to position [80, 0]
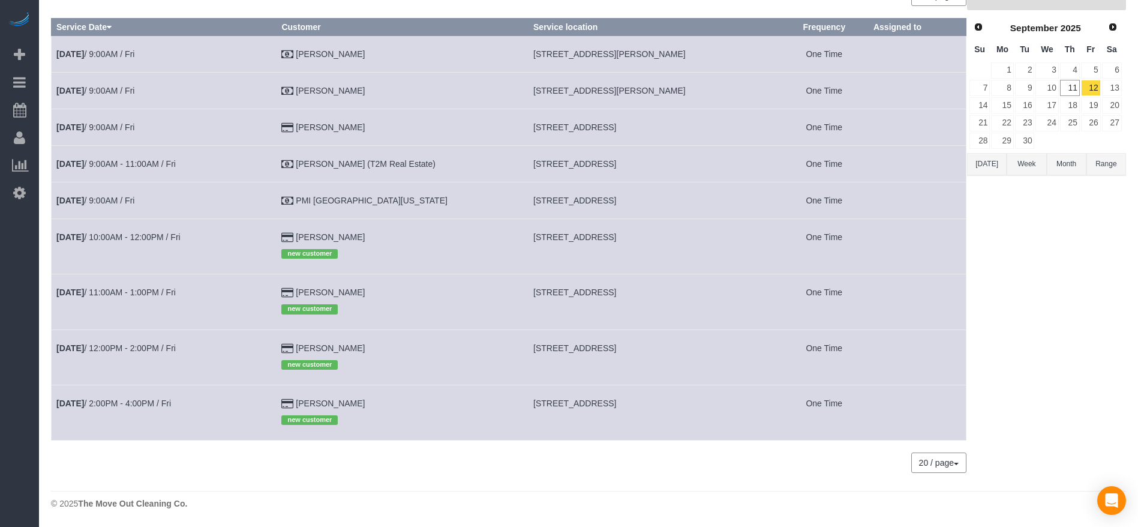
drag, startPoint x: 512, startPoint y: 402, endPoint x: 669, endPoint y: 408, distance: 157.3
click at [669, 408] on td "[STREET_ADDRESS]" at bounding box center [654, 411] width 252 height 55
click at [1095, 90] on link "12" at bounding box center [1091, 88] width 20 height 16
drag, startPoint x: 513, startPoint y: 344, endPoint x: 671, endPoint y: 348, distance: 157.2
click at [671, 348] on td "[STREET_ADDRESS]" at bounding box center [654, 356] width 252 height 55
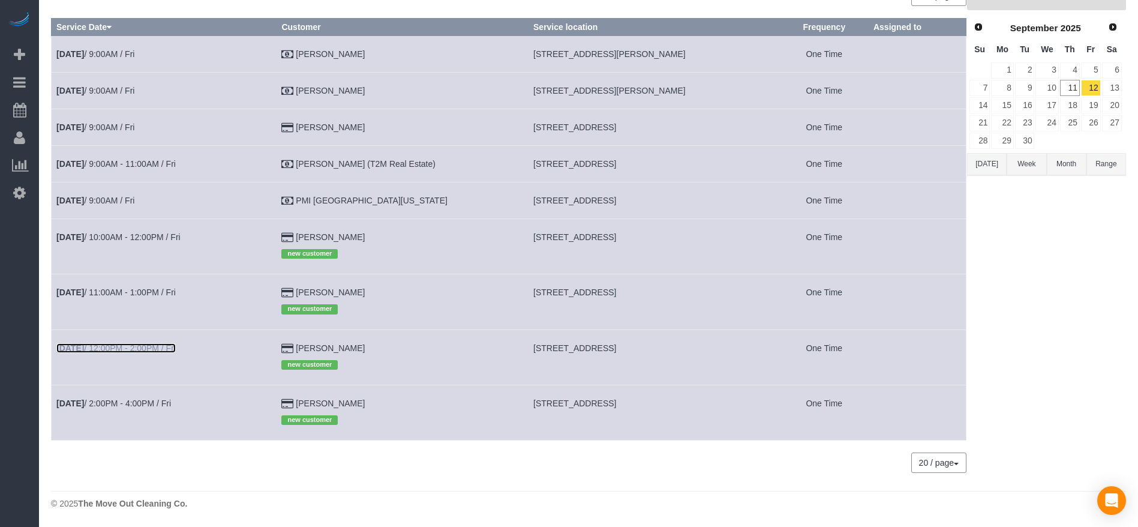
click at [166, 346] on link "[DATE] 12:00PM - 2:00PM / Fri" at bounding box center [115, 348] width 119 height 10
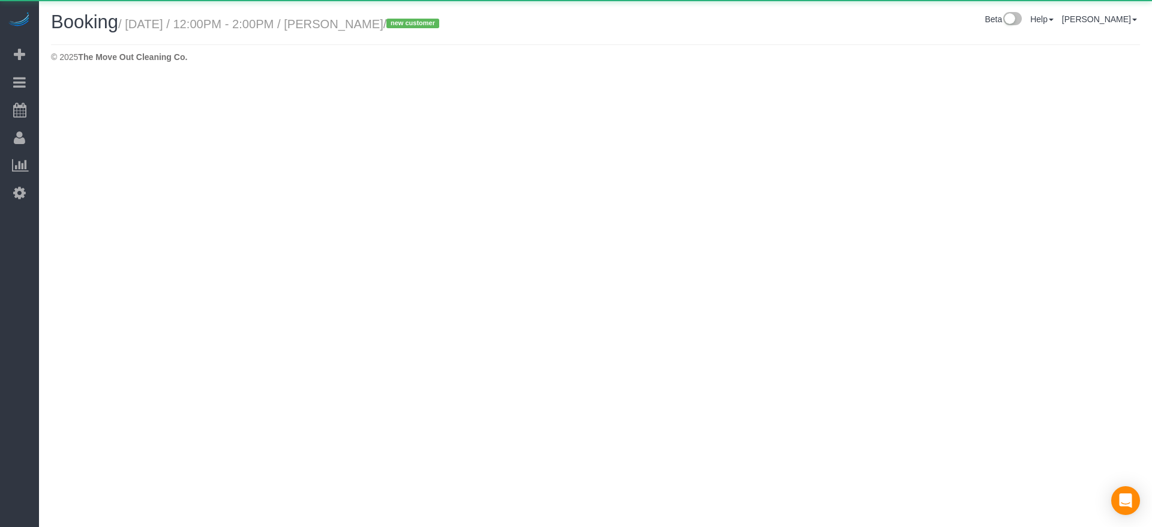
select select "[GEOGRAPHIC_DATA]"
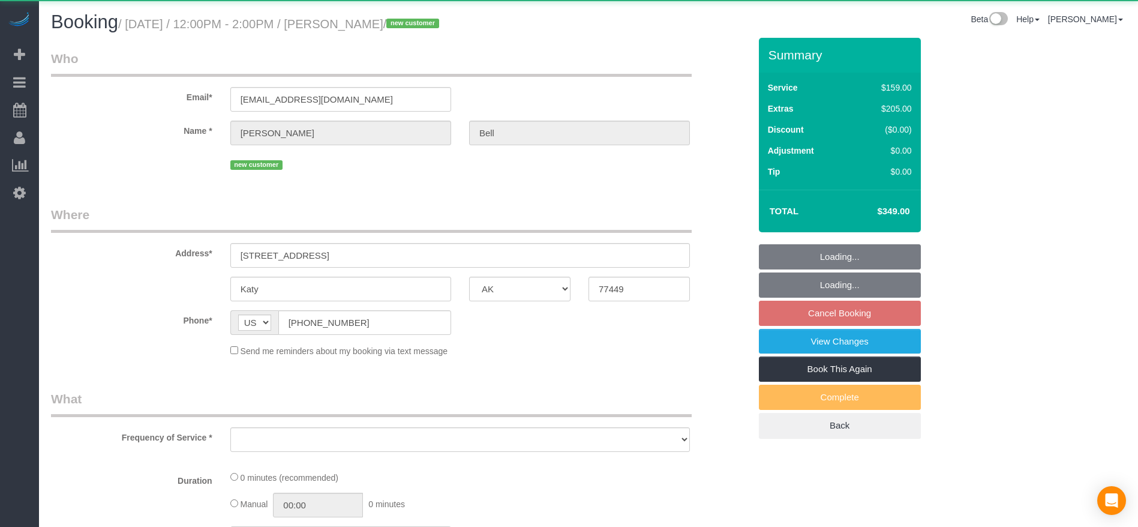
select select "object:7214"
select select "string:fspay-9f20d73a-2606-48f5-a763-3d8b5ba7d44b"
select select "3"
select select "spot233"
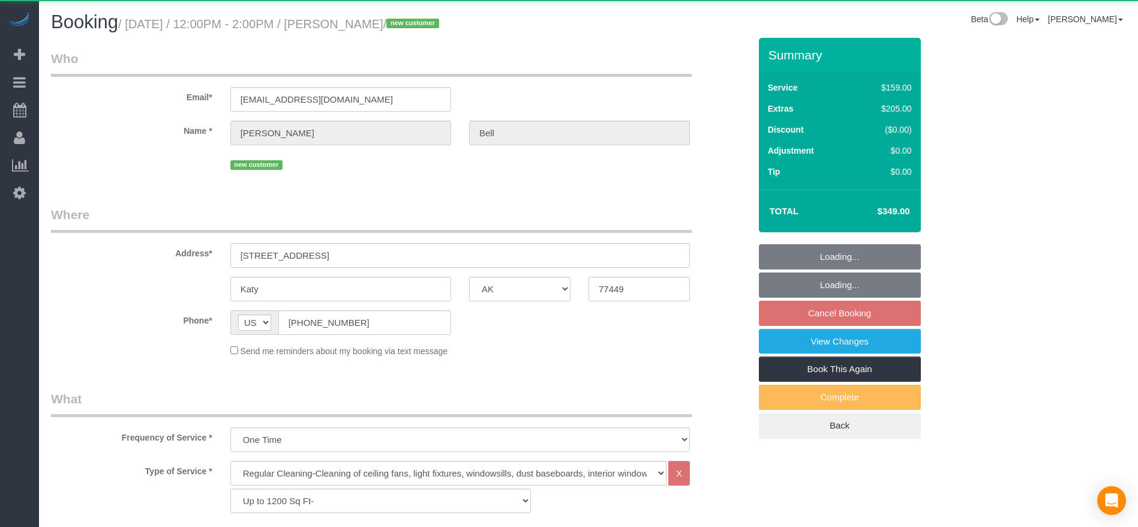
select select "object:7289"
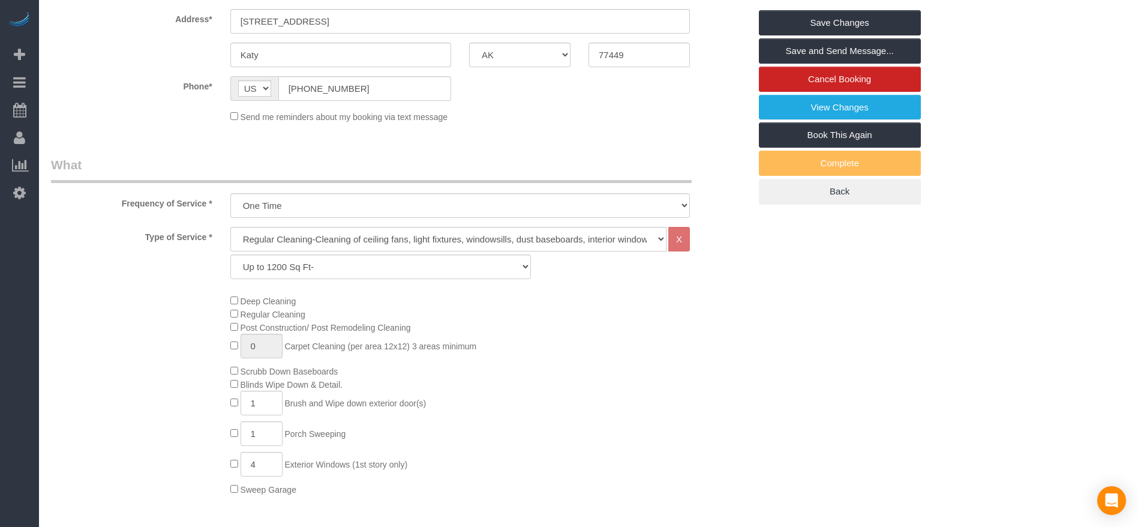
scroll to position [270, 0]
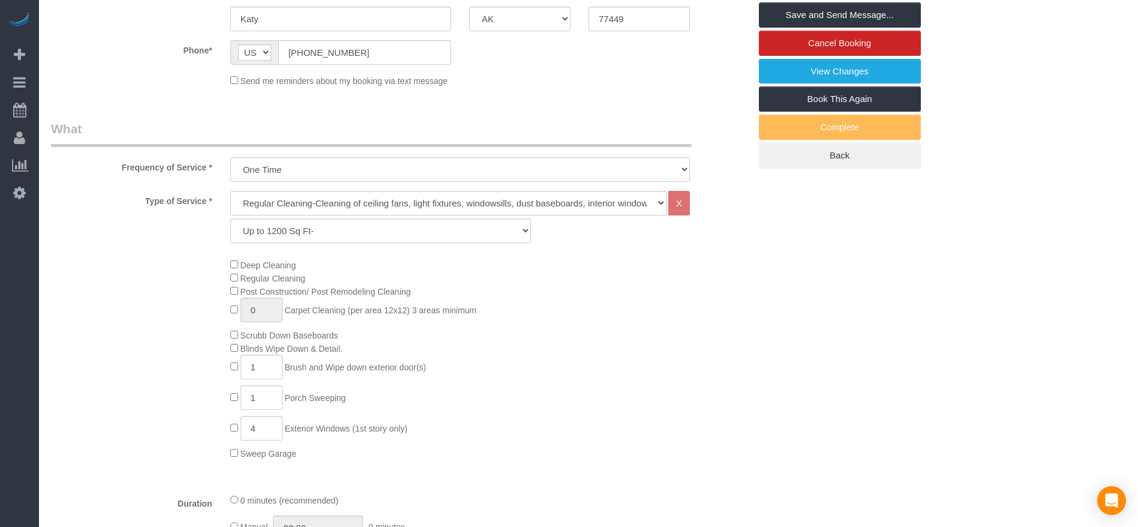
drag, startPoint x: 331, startPoint y: 365, endPoint x: 382, endPoint y: 365, distance: 51.6
click at [382, 365] on span "Brush and Wipe down exterior door(s)" at bounding box center [355, 367] width 142 height 10
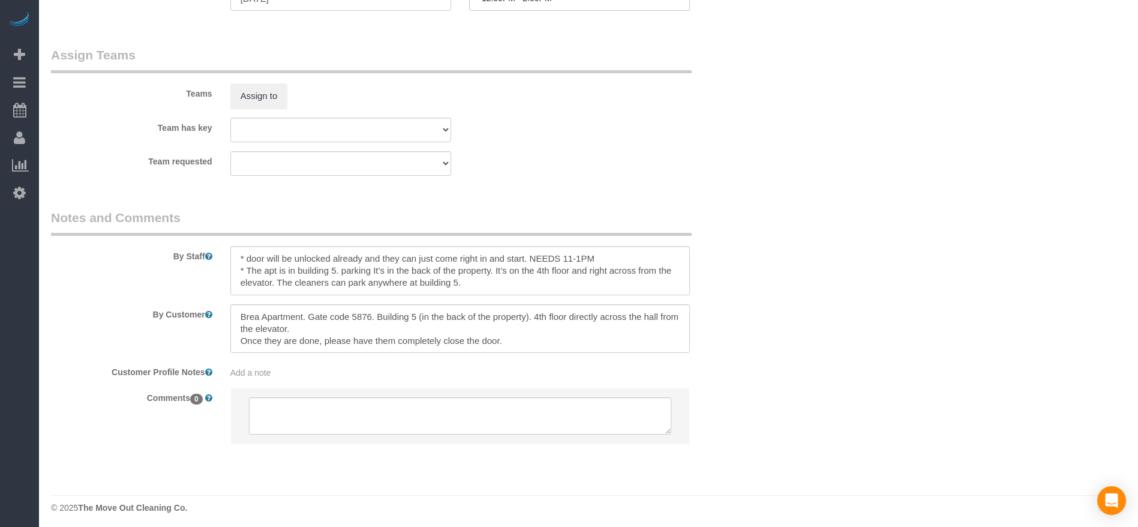
scroll to position [1164, 0]
drag, startPoint x: 230, startPoint y: 250, endPoint x: 593, endPoint y: 292, distance: 364.7
click at [593, 292] on sui-booking-comments "By Staff By Customer Customer Profile Notes Add a note Comments 0" at bounding box center [400, 329] width 699 height 248
drag, startPoint x: 238, startPoint y: 310, endPoint x: 525, endPoint y: 347, distance: 289.1
click at [525, 347] on textarea at bounding box center [459, 324] width 459 height 49
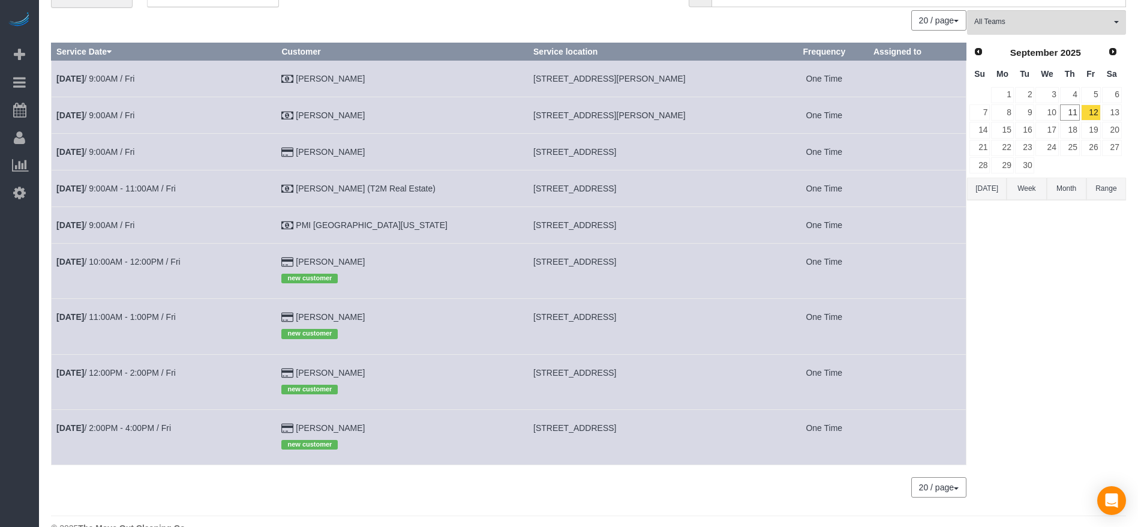
scroll to position [80, 0]
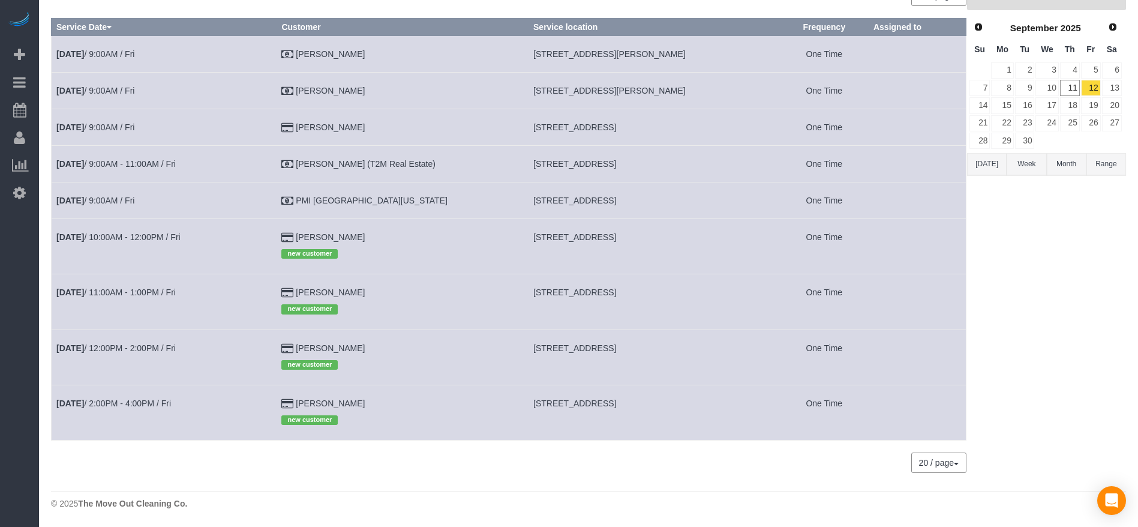
drag, startPoint x: 515, startPoint y: 290, endPoint x: 716, endPoint y: 290, distance: 200.9
click at [716, 290] on td "[STREET_ADDRESS]" at bounding box center [654, 301] width 252 height 55
click at [150, 296] on link "[DATE] 11:00AM - 1:00PM / Fri" at bounding box center [115, 292] width 119 height 10
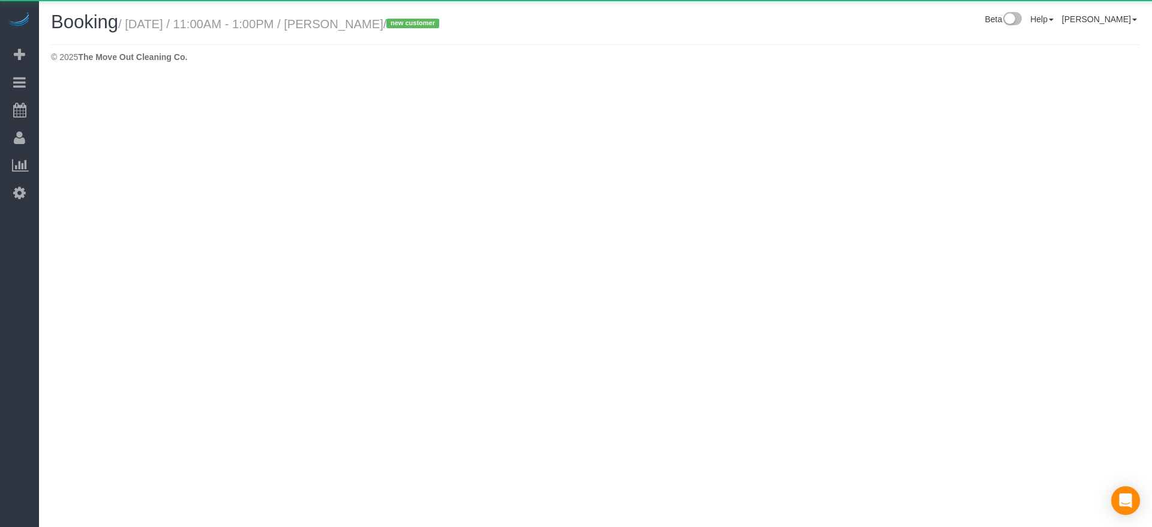
select select "[GEOGRAPHIC_DATA]"
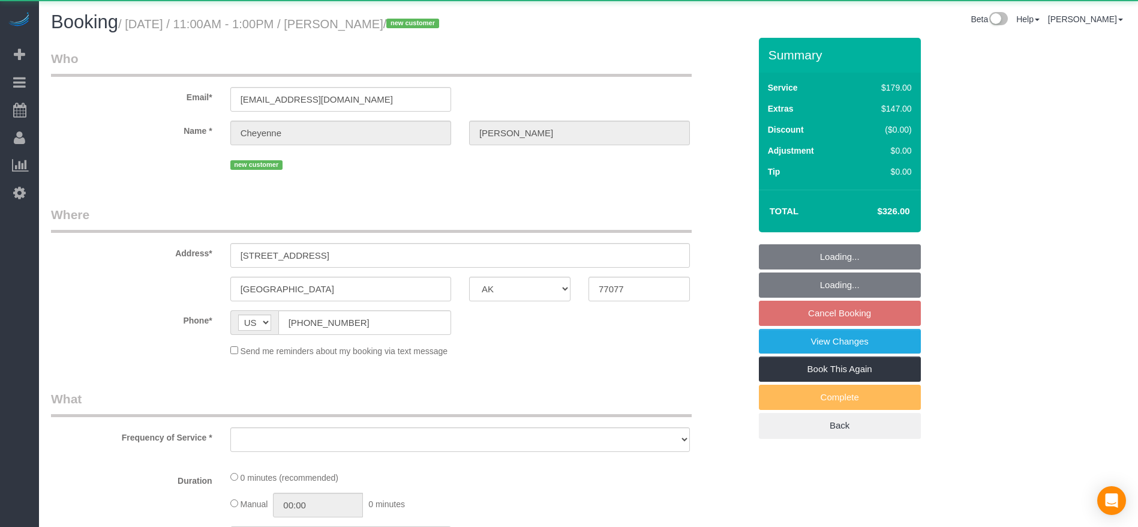
select select "string:fspay-f7189617-0c44-40b9-84c4-b0194d71c665"
select select "object:7888"
select select "3"
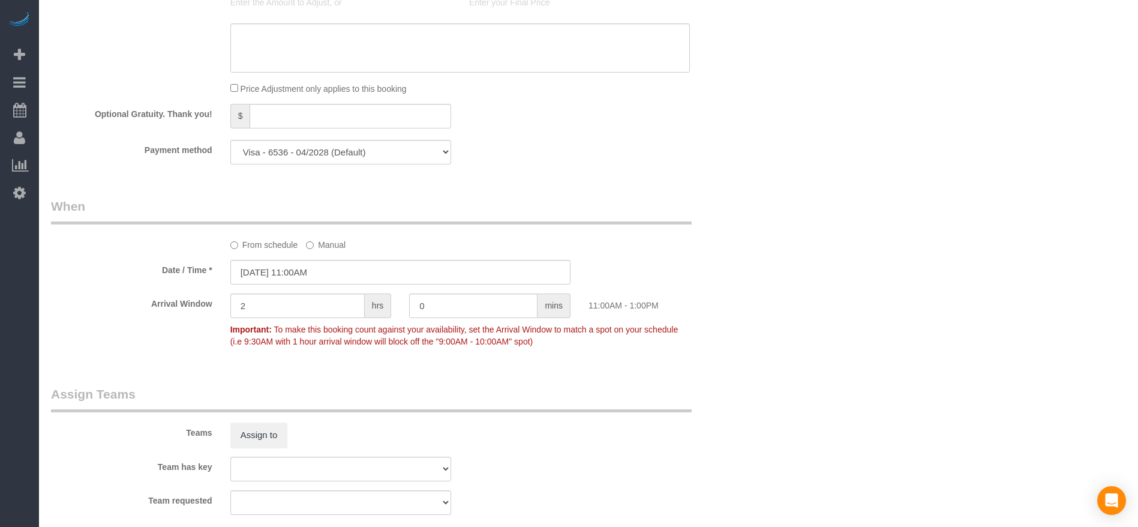
scroll to position [1170, 0]
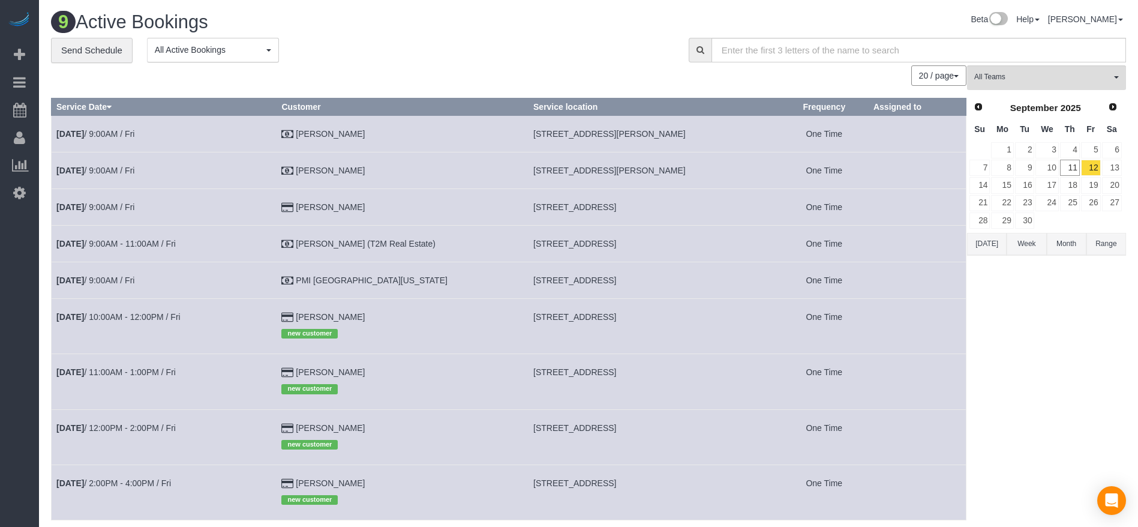
drag, startPoint x: 516, startPoint y: 371, endPoint x: 683, endPoint y: 378, distance: 167.5
click at [683, 378] on td "[STREET_ADDRESS]" at bounding box center [654, 381] width 252 height 55
click at [764, 373] on td "[STREET_ADDRESS]" at bounding box center [654, 381] width 252 height 55
drag, startPoint x: 713, startPoint y: 369, endPoint x: 513, endPoint y: 370, distance: 199.8
click at [528, 370] on td "[STREET_ADDRESS]" at bounding box center [654, 381] width 252 height 55
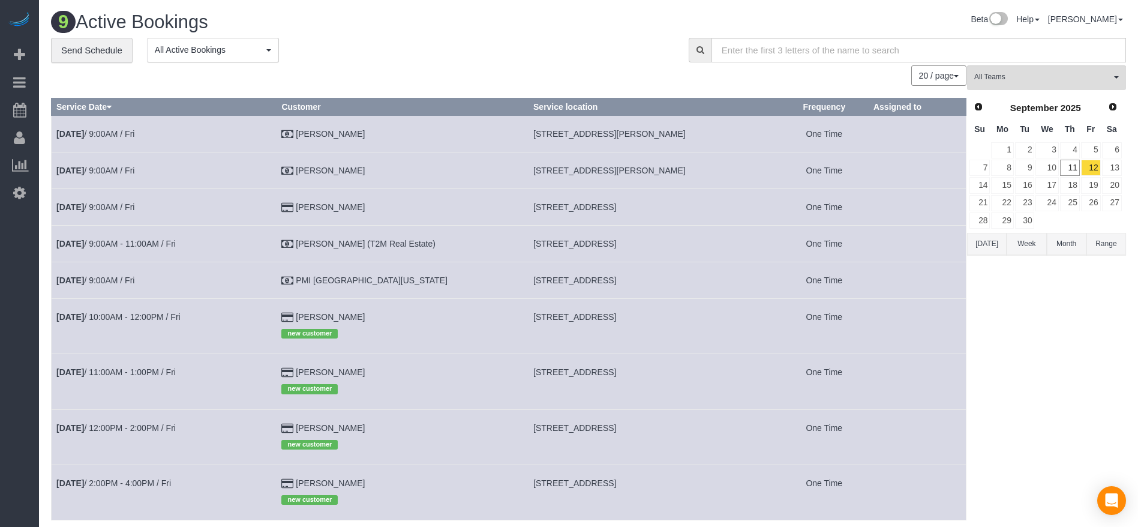
drag, startPoint x: 552, startPoint y: 367, endPoint x: 599, endPoint y: 189, distance: 183.8
click at [599, 189] on td "[STREET_ADDRESS]" at bounding box center [654, 206] width 252 height 37
drag, startPoint x: 515, startPoint y: 370, endPoint x: 717, endPoint y: 373, distance: 202.2
click at [717, 373] on td "[STREET_ADDRESS]" at bounding box center [654, 381] width 252 height 55
click at [143, 365] on td "[DATE] 11:00AM - 1:00PM / Fri" at bounding box center [164, 381] width 225 height 55
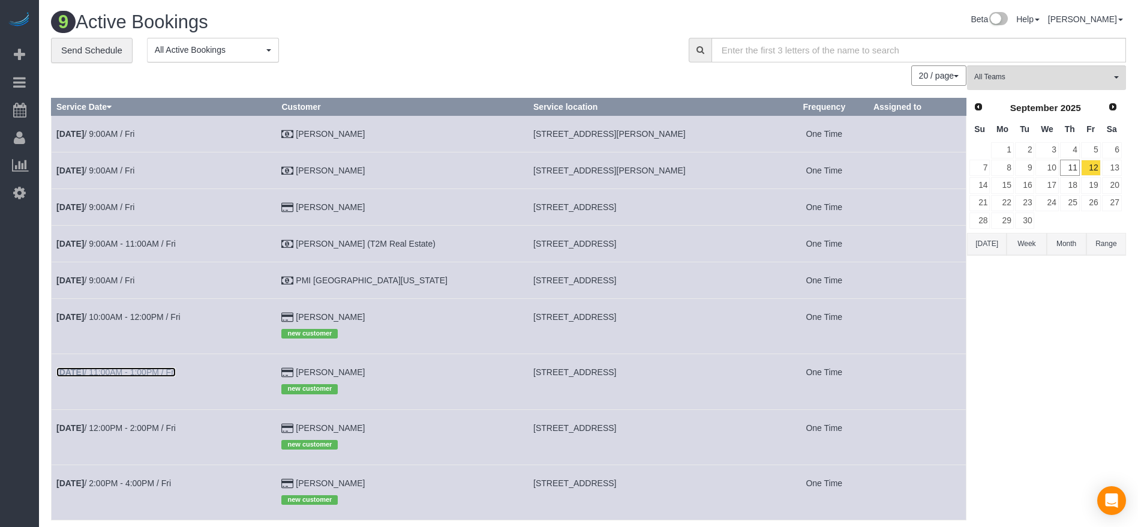
click at [139, 371] on link "[DATE] 11:00AM - 1:00PM / Fri" at bounding box center [115, 372] width 119 height 10
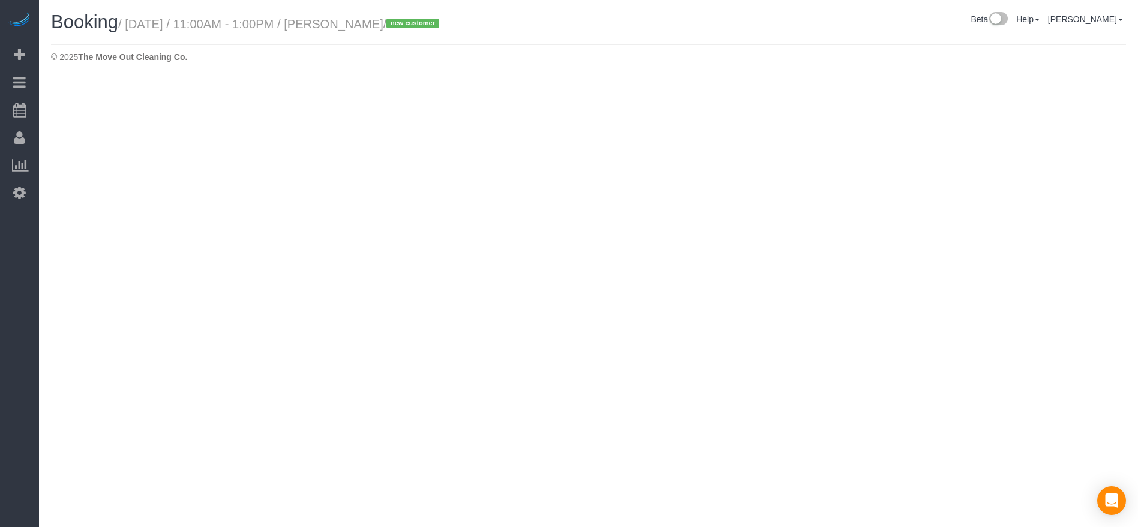
select select "[GEOGRAPHIC_DATA]"
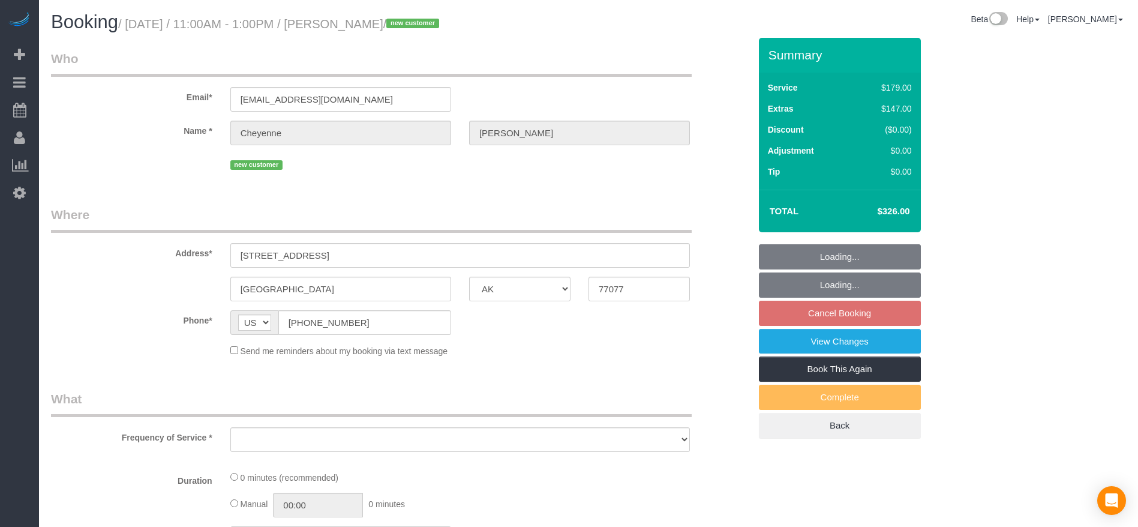
select select "object:8389"
select select "string:fspay-f7189617-0c44-40b9-84c4-b0194d71c665"
select select "3"
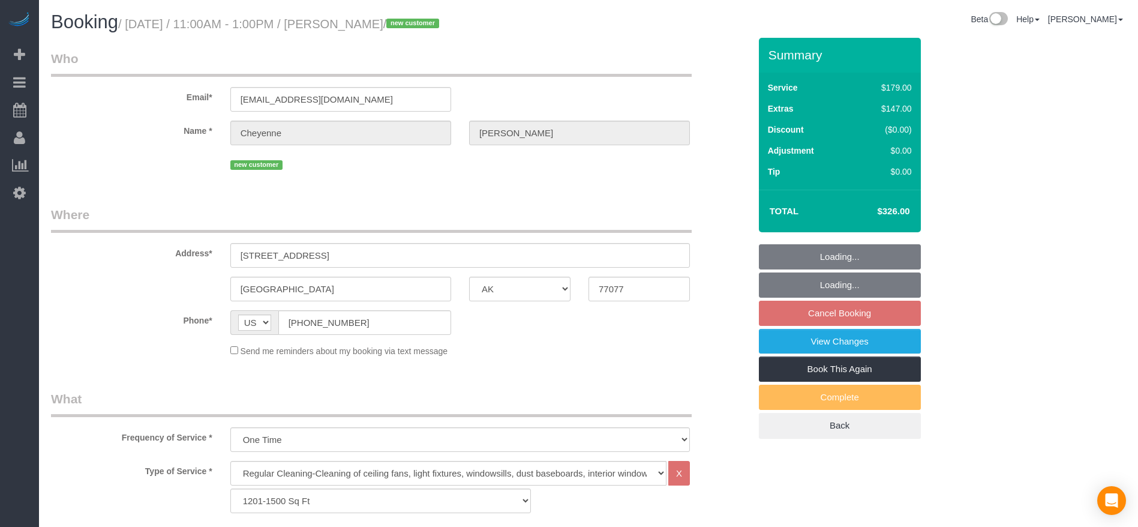
select select "object:8476"
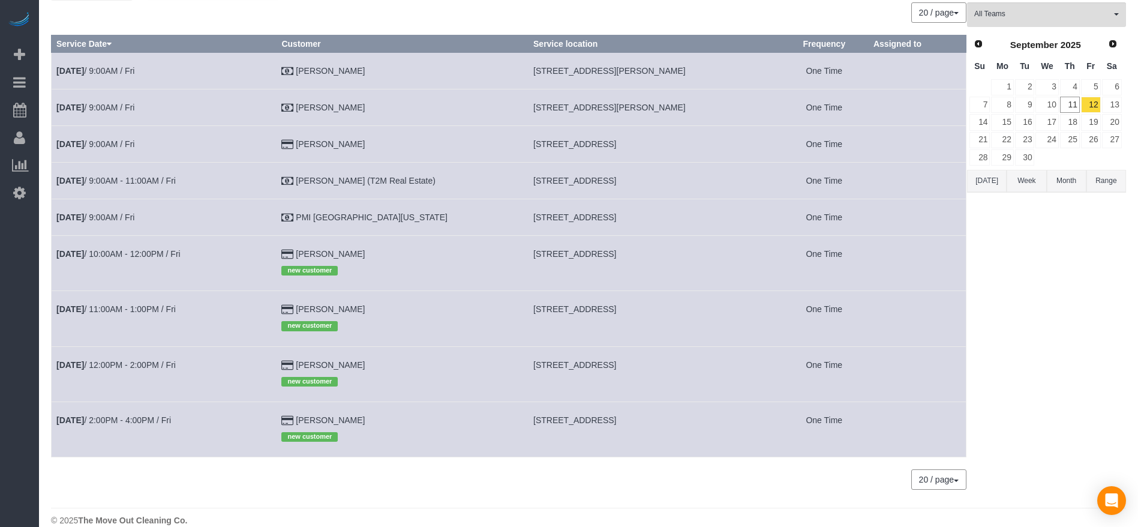
scroll to position [80, 0]
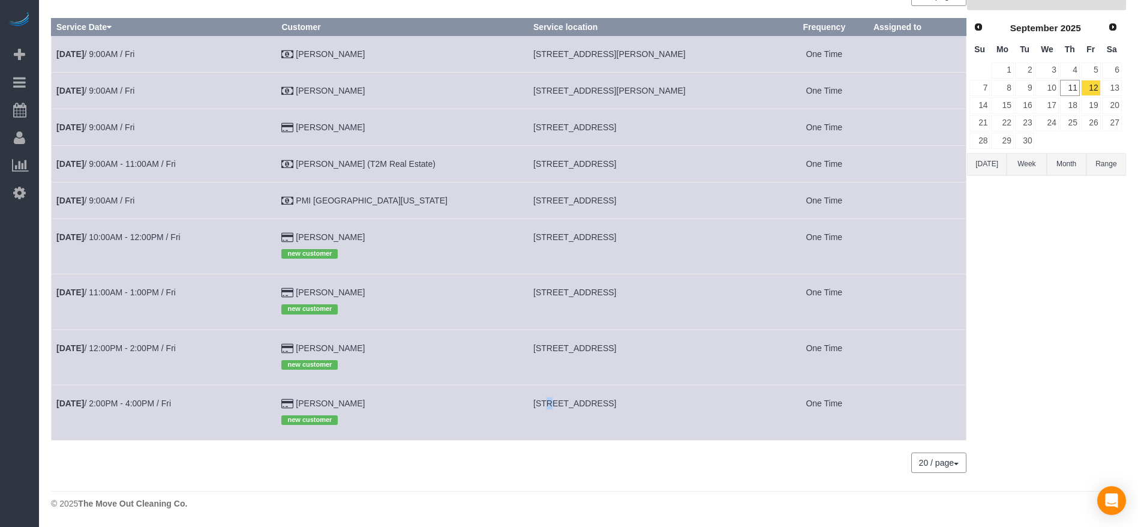
drag, startPoint x: 525, startPoint y: 405, endPoint x: 506, endPoint y: 399, distance: 20.1
click at [533, 405] on span "[STREET_ADDRESS]" at bounding box center [574, 403] width 83 height 10
drag, startPoint x: 506, startPoint y: 399, endPoint x: 513, endPoint y: 399, distance: 6.6
click at [507, 399] on td "[PERSON_NAME] new customer" at bounding box center [403, 411] width 252 height 55
drag, startPoint x: 515, startPoint y: 399, endPoint x: 652, endPoint y: 407, distance: 137.6
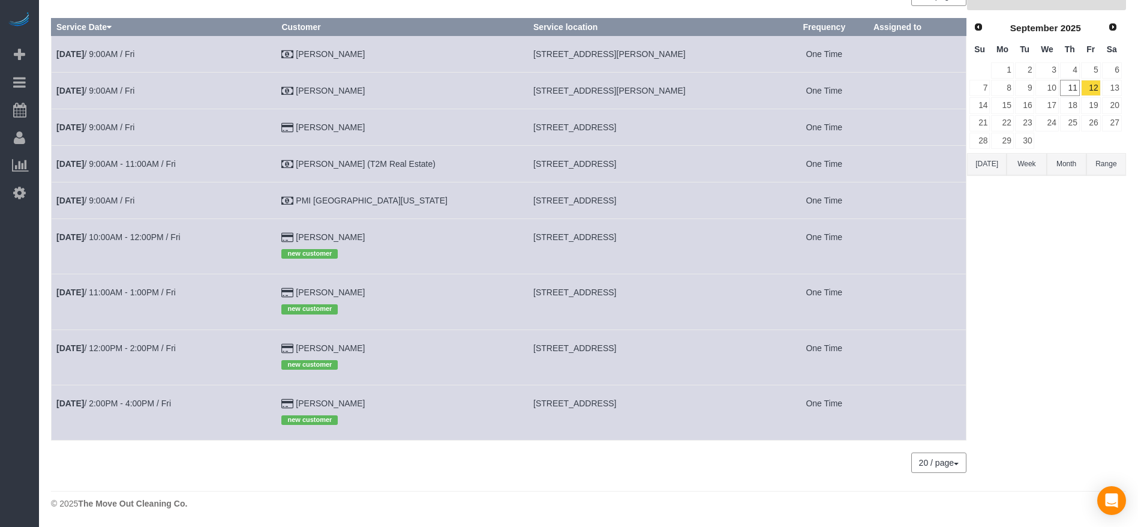
click at [669, 405] on td "[STREET_ADDRESS]" at bounding box center [654, 411] width 252 height 55
click at [101, 403] on link "[DATE] 2:00PM - 4:00PM / Fri" at bounding box center [113, 403] width 115 height 10
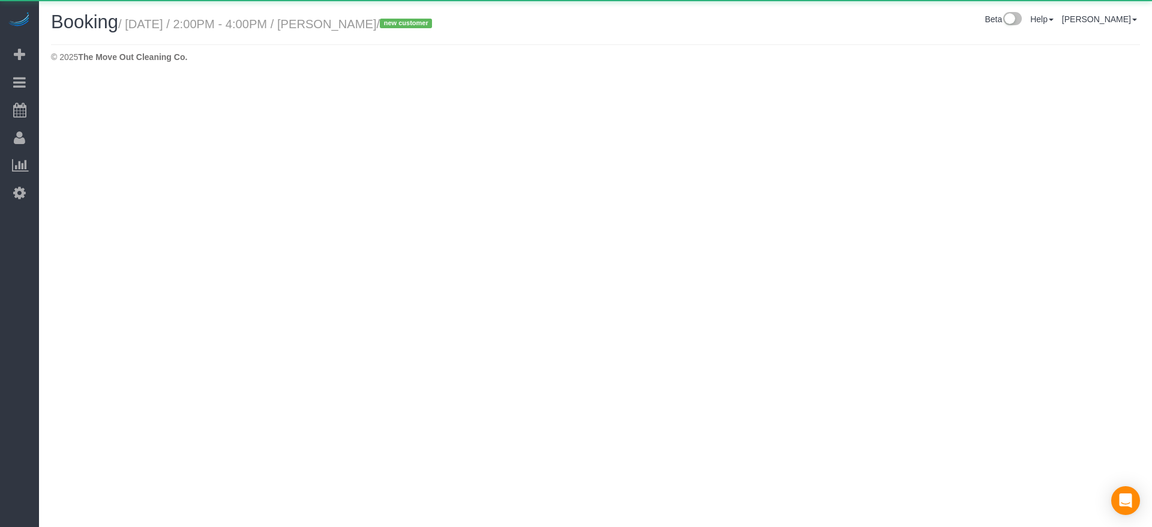
select select "[GEOGRAPHIC_DATA]"
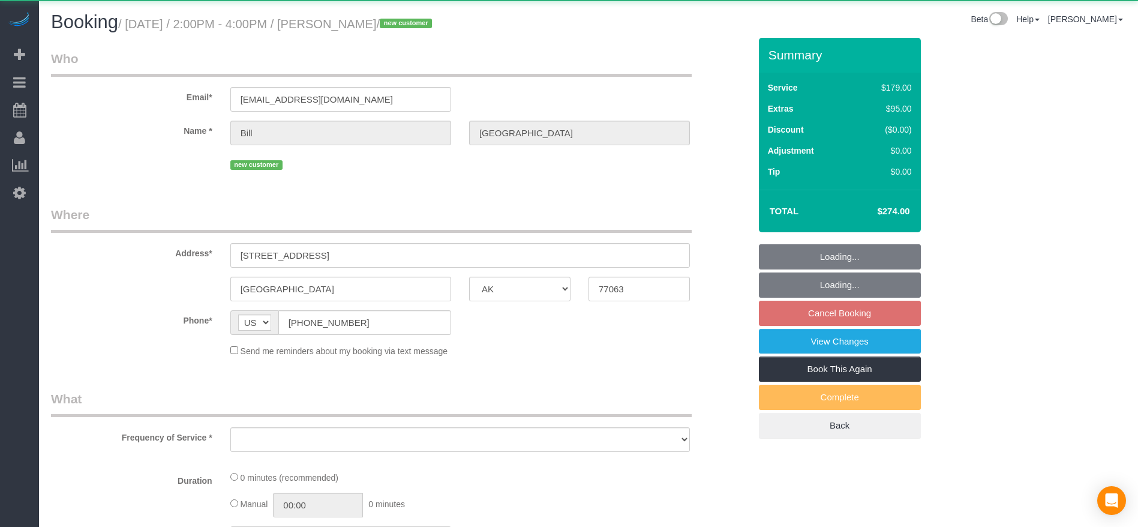
select select "object:8977"
select select "string:fspay-75b071ba-5815-4a2f-b561-299b02db61a2"
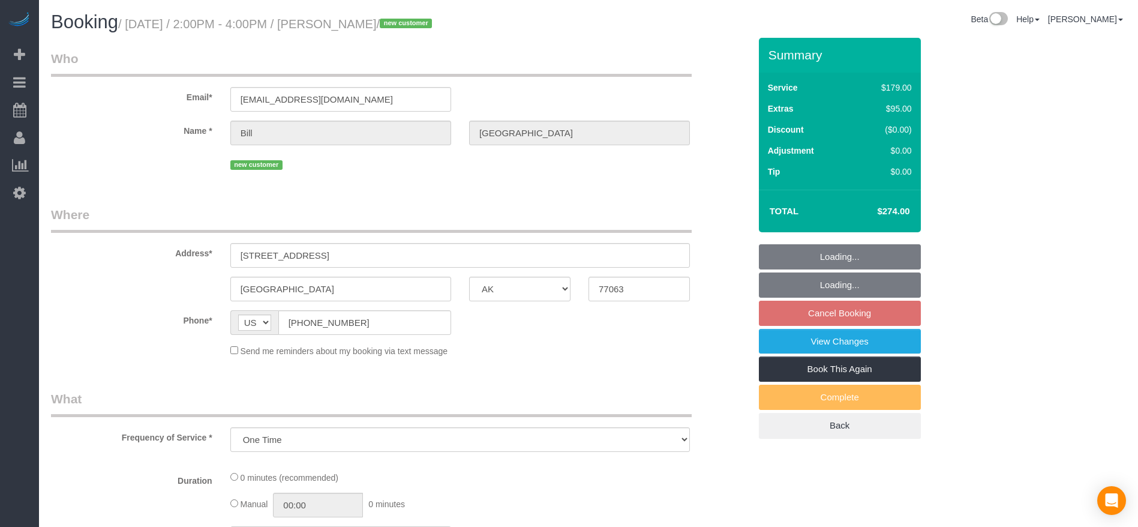
select select "object:9050"
select select "3"
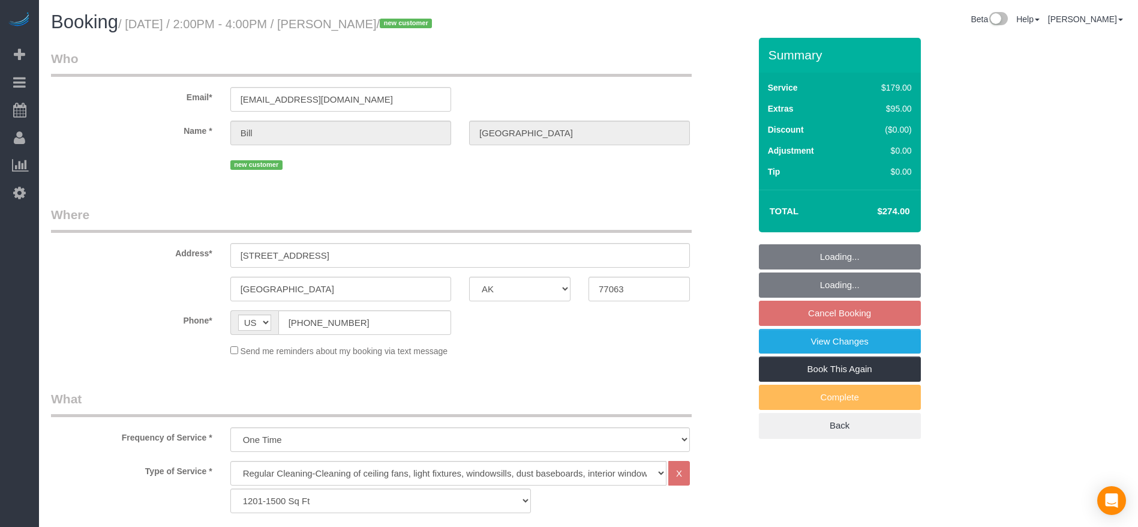
select select "spot309"
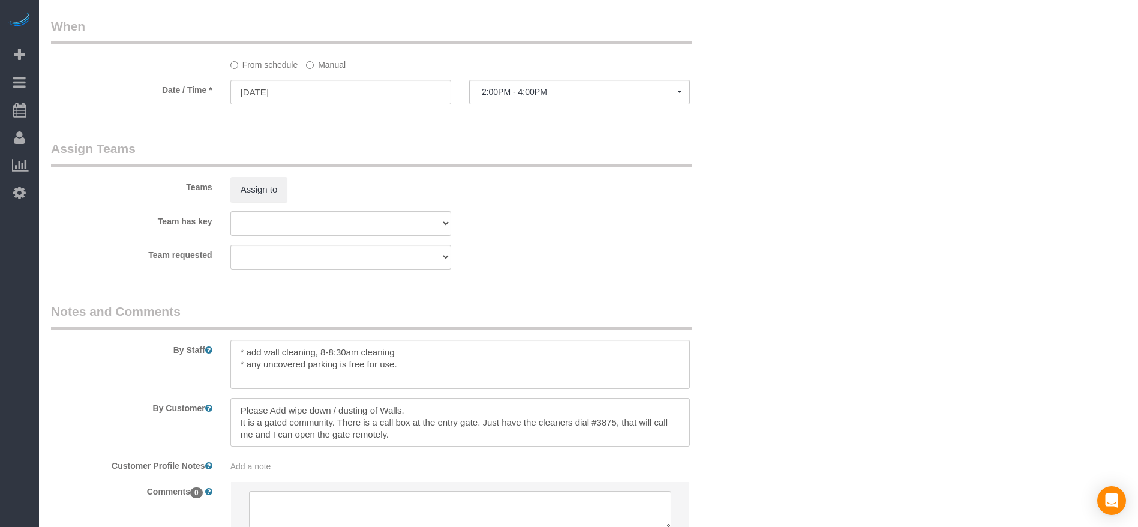
scroll to position [1170, 0]
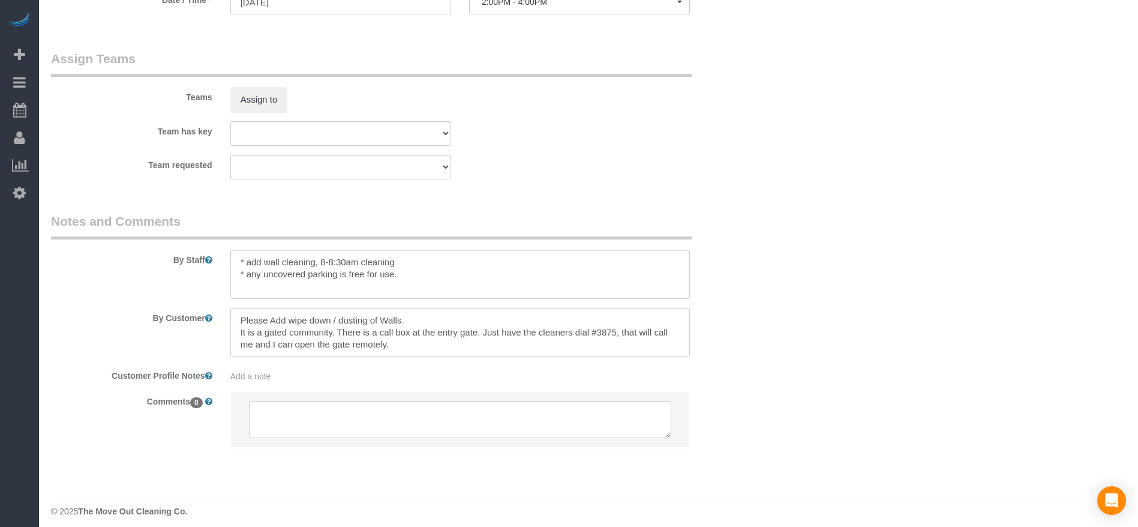
drag, startPoint x: 238, startPoint y: 334, endPoint x: 465, endPoint y: 363, distance: 228.6
click at [465, 363] on sui-booking-comments "By Staff By Customer Customer Profile Notes Add a note Comments 0" at bounding box center [400, 336] width 699 height 248
drag, startPoint x: 247, startPoint y: 262, endPoint x: 447, endPoint y: 299, distance: 203.3
click at [447, 299] on sui-booking-comments "By Staff By Customer Customer Profile Notes Add a note Comments 0" at bounding box center [400, 336] width 699 height 248
click at [444, 279] on textarea at bounding box center [459, 274] width 459 height 49
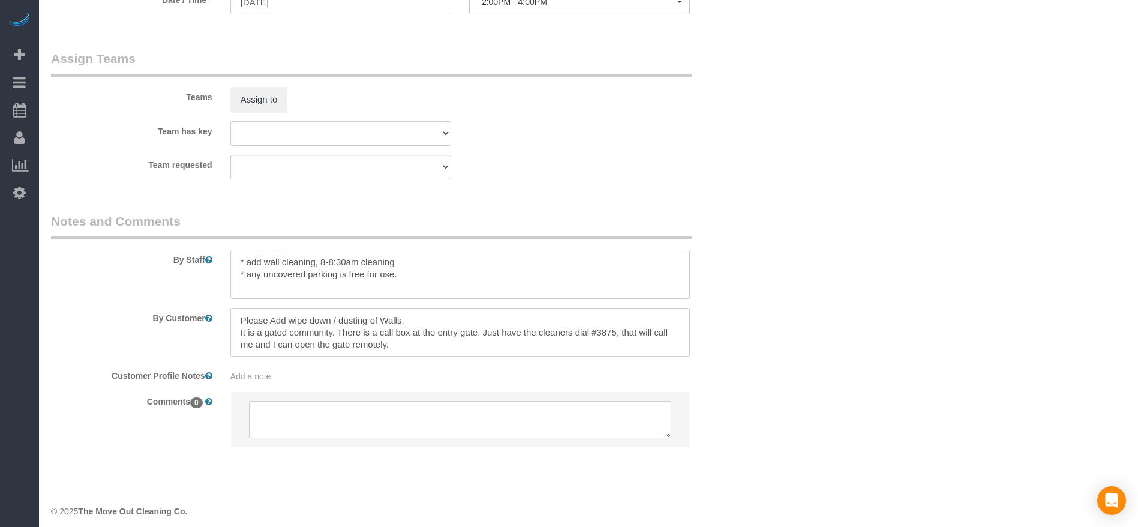
drag, startPoint x: 236, startPoint y: 260, endPoint x: 501, endPoint y: 298, distance: 267.7
click at [501, 298] on textarea at bounding box center [459, 274] width 459 height 49
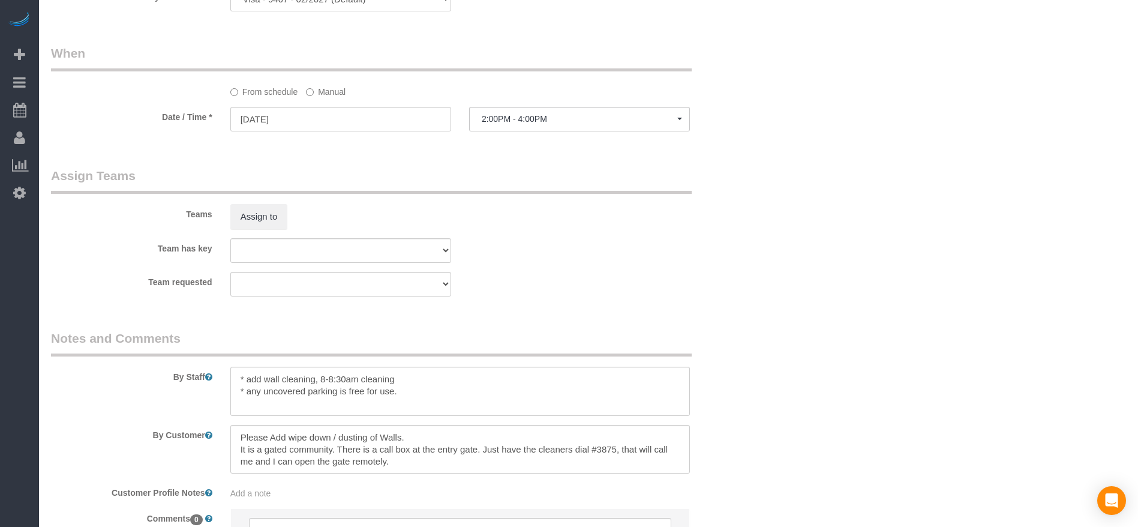
scroll to position [1177, 0]
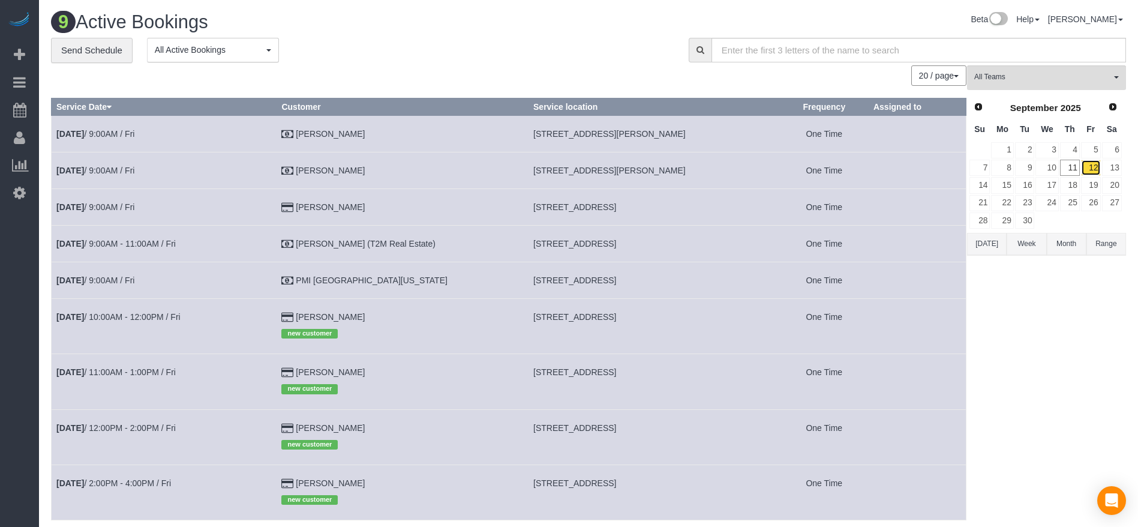
click at [1098, 163] on link "12" at bounding box center [1091, 168] width 20 height 16
click at [124, 169] on link "[DATE] 9:00AM / Fri" at bounding box center [95, 171] width 78 height 10
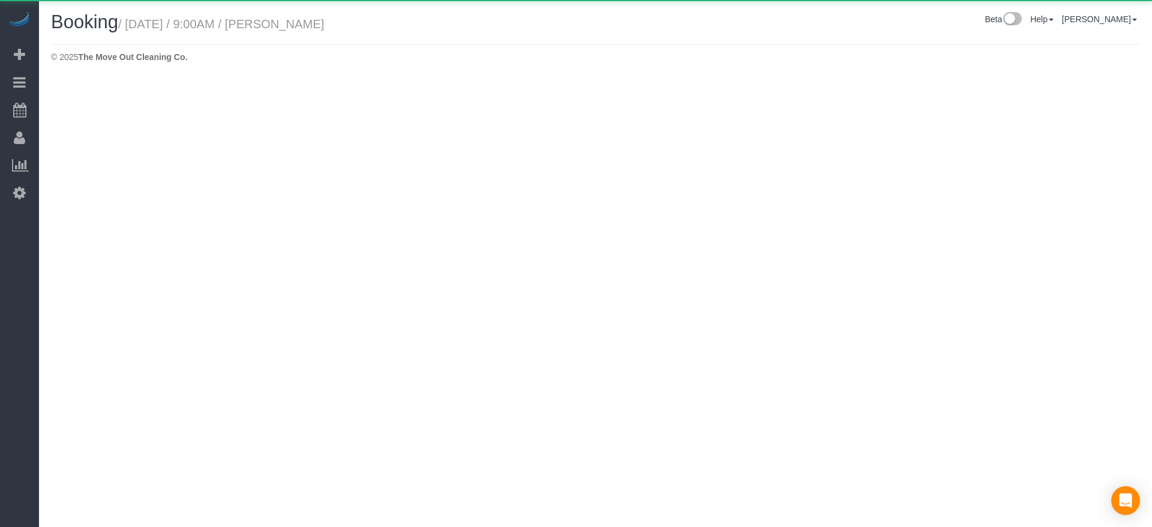
select select "[GEOGRAPHIC_DATA]"
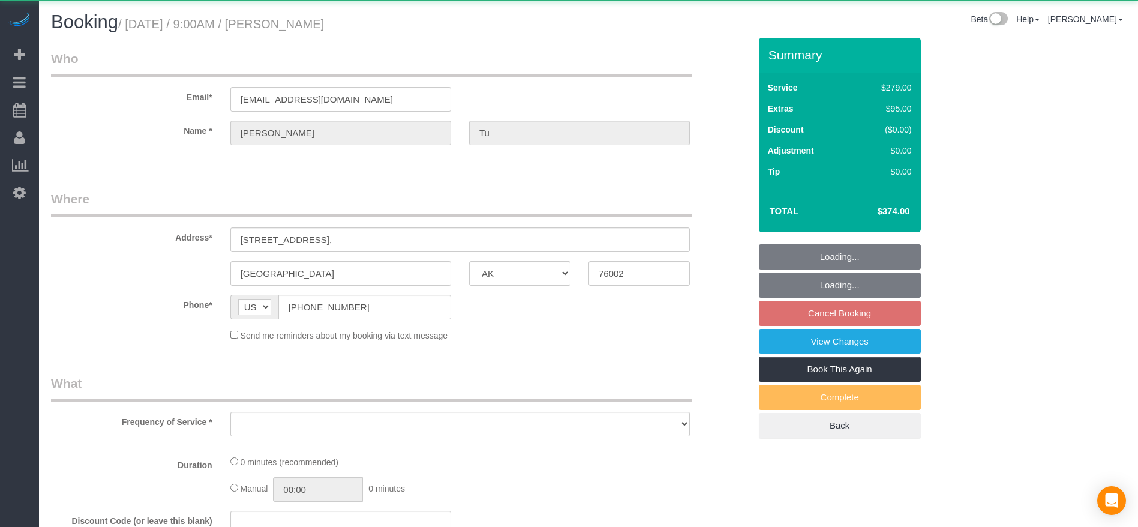
select select "object:9679"
select select "string:fspay-a313df87-758b-46ad-a639-6a3223da5fc5"
select select "3"
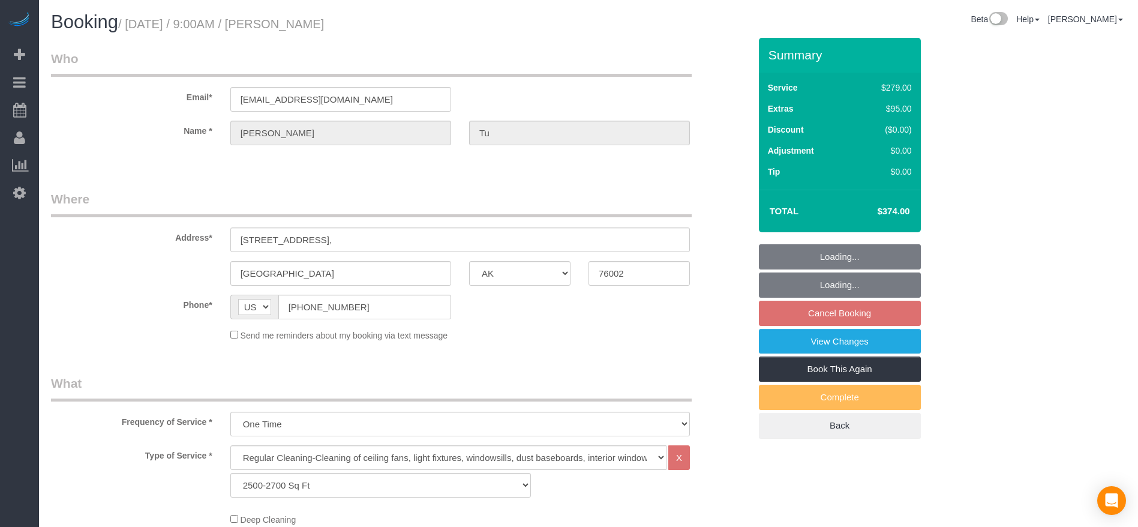
select select "object:9741"
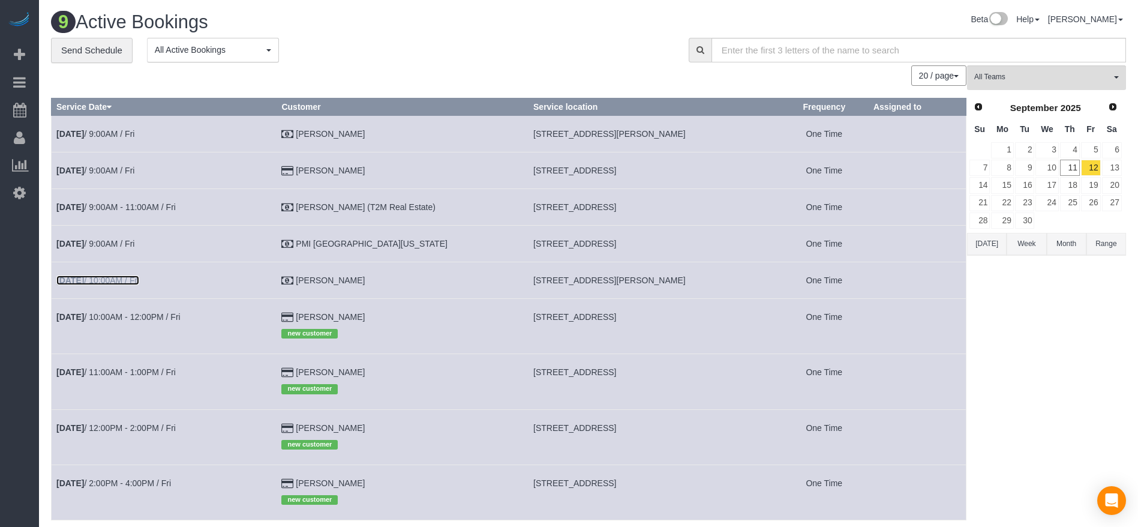
click at [109, 284] on link "[DATE] 10:00AM / Fri" at bounding box center [97, 280] width 83 height 10
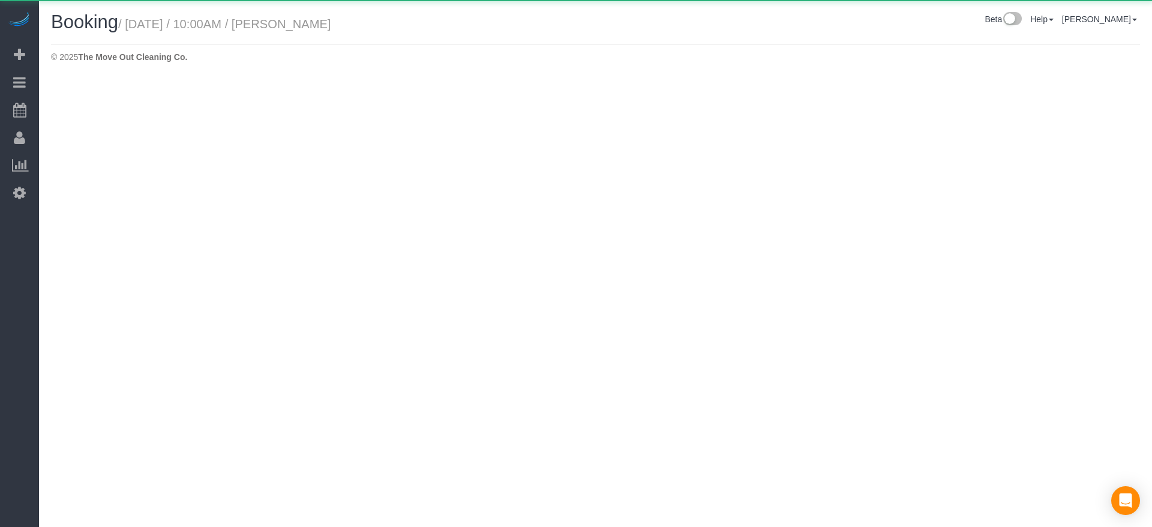
select select "[GEOGRAPHIC_DATA]"
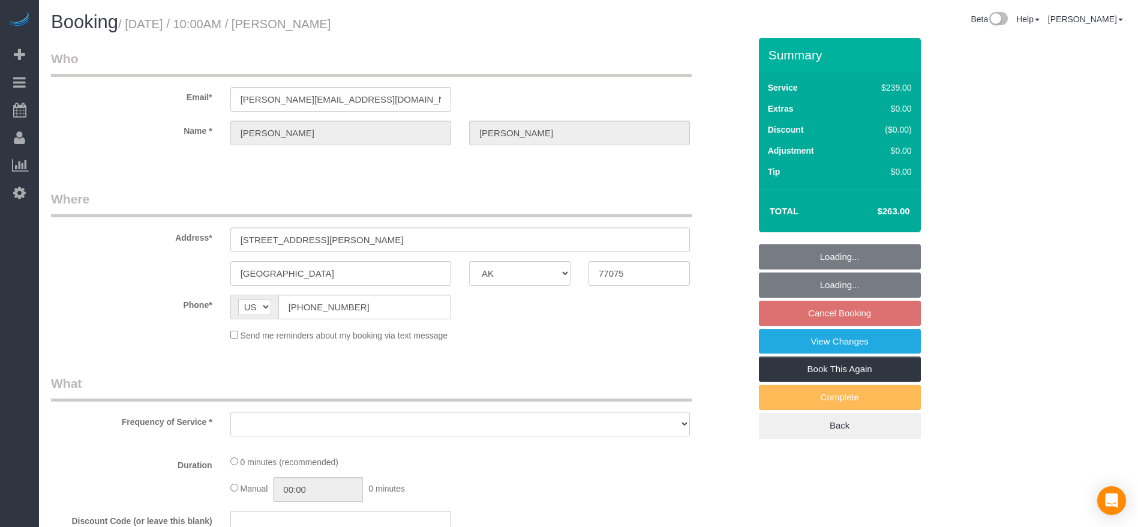
select select "object:10300"
select select "3"
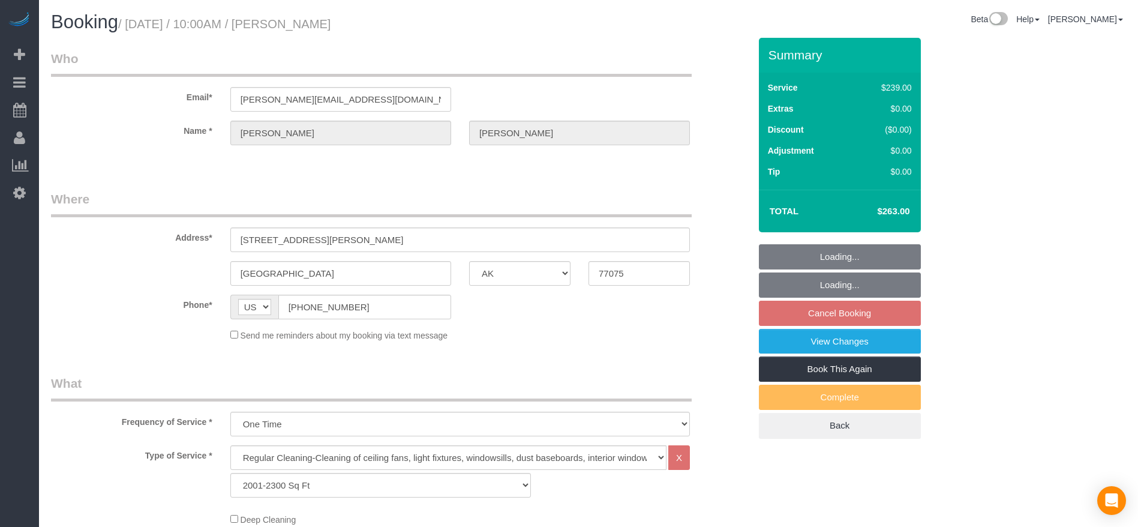
select select "object:10301"
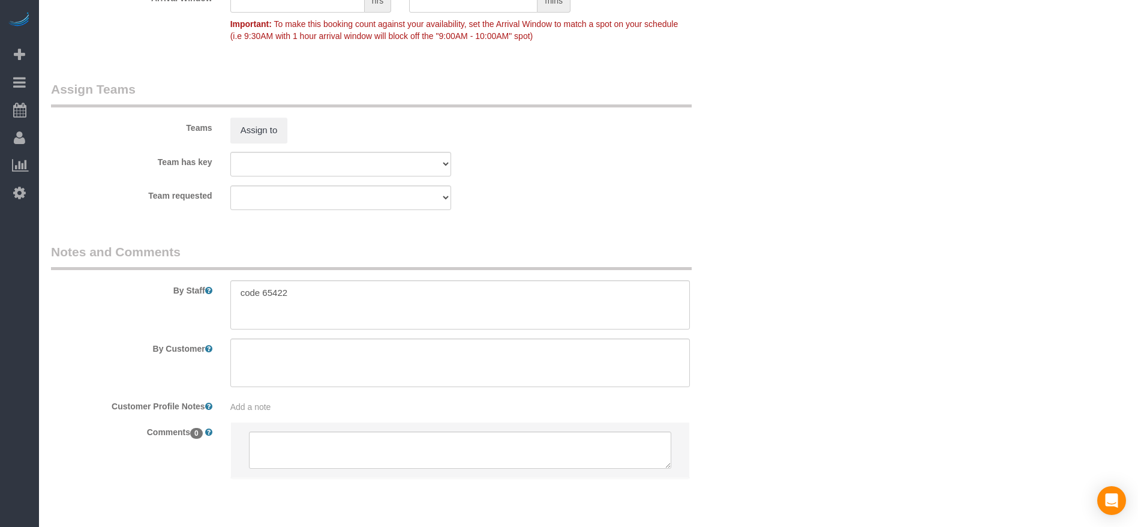
scroll to position [1227, 0]
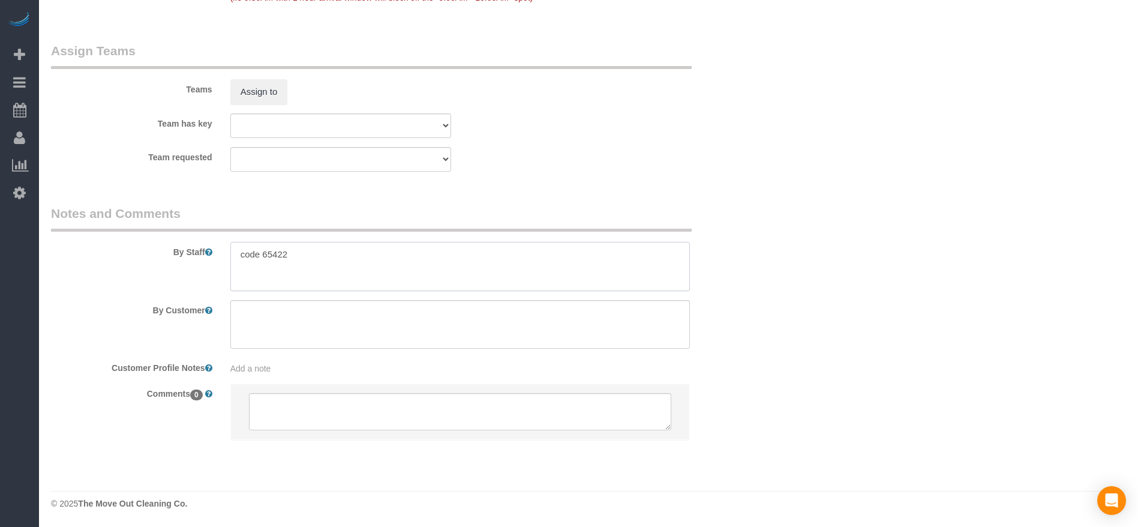
drag, startPoint x: 242, startPoint y: 249, endPoint x: 320, endPoint y: 261, distance: 79.5
click at [320, 261] on textarea at bounding box center [459, 266] width 459 height 49
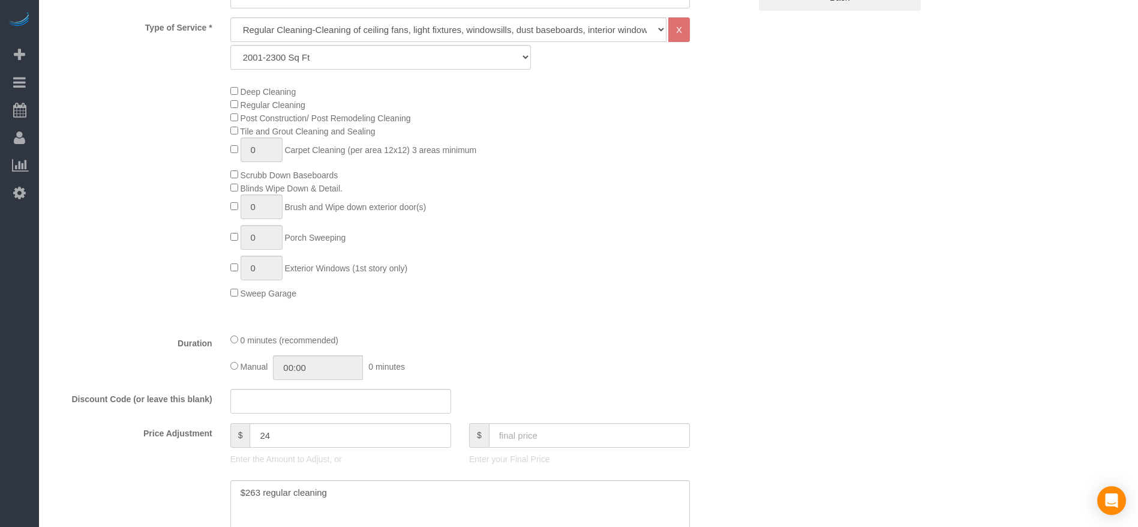
scroll to position [0, 0]
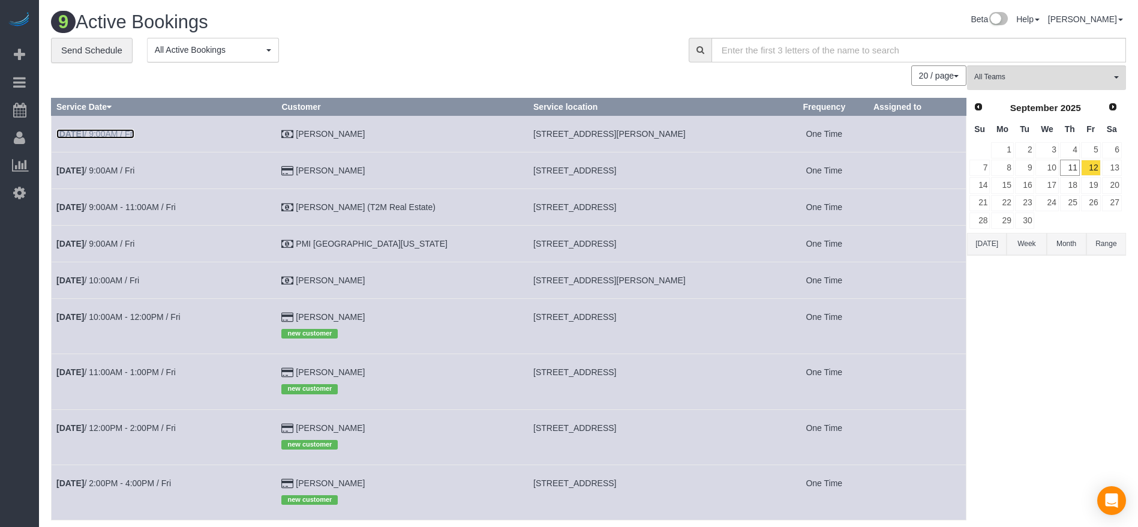
click at [118, 132] on link "[DATE] 9:00AM / Fri" at bounding box center [95, 134] width 78 height 10
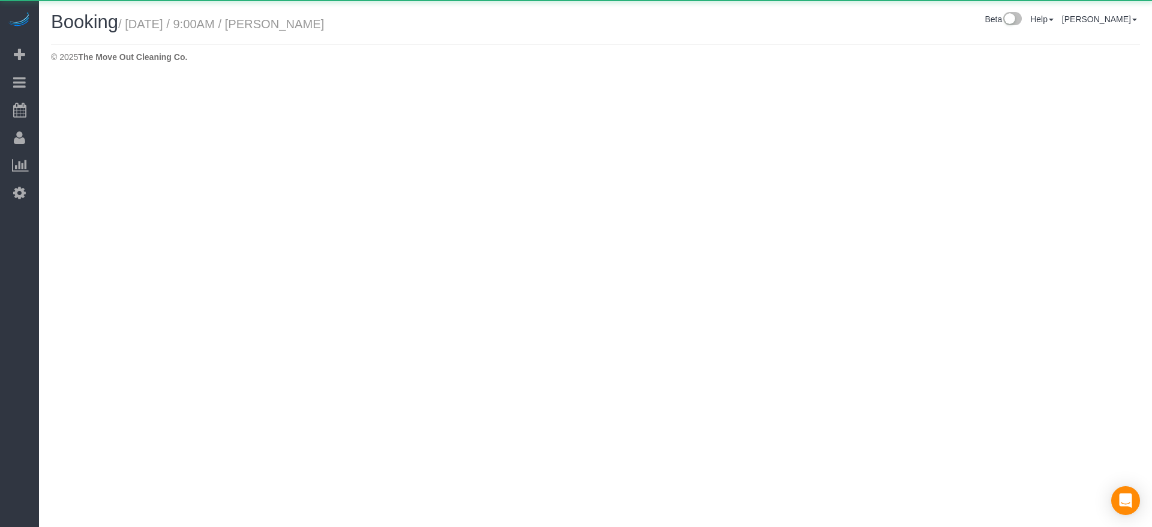
select select "[GEOGRAPHIC_DATA]"
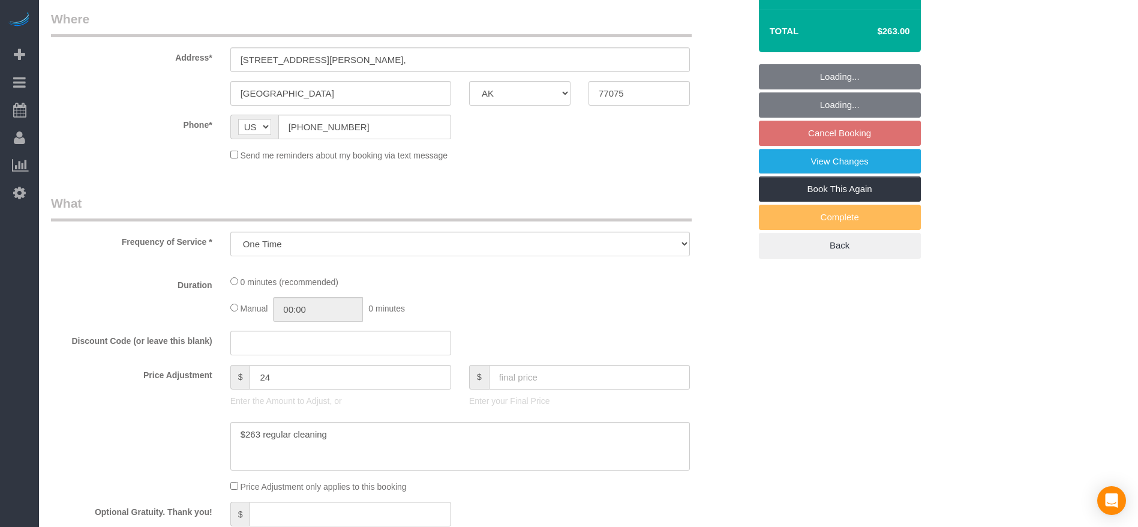
select select "object:10797"
select select "3"
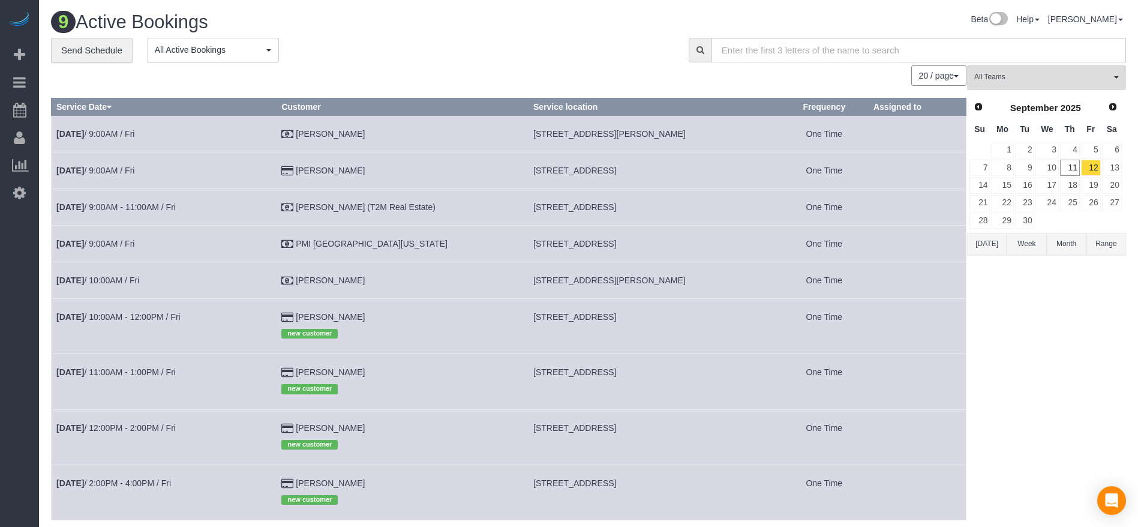
click at [107, 274] on td "[DATE] 10:00AM / Fri" at bounding box center [164, 280] width 225 height 37
click at [107, 279] on link "[DATE] 10:00AM / Fri" at bounding box center [97, 280] width 83 height 10
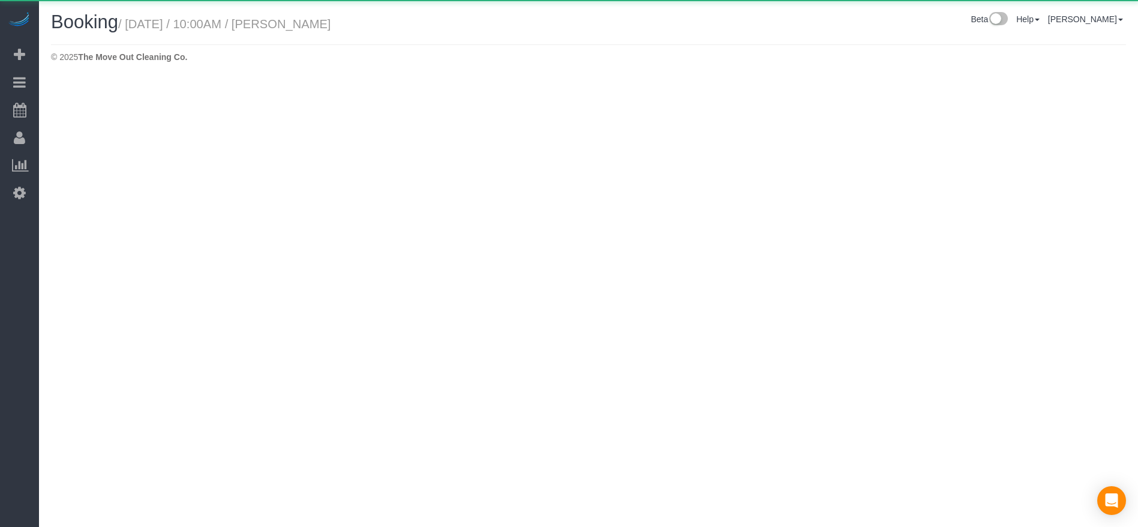
select select "[GEOGRAPHIC_DATA]"
select select "string:check"
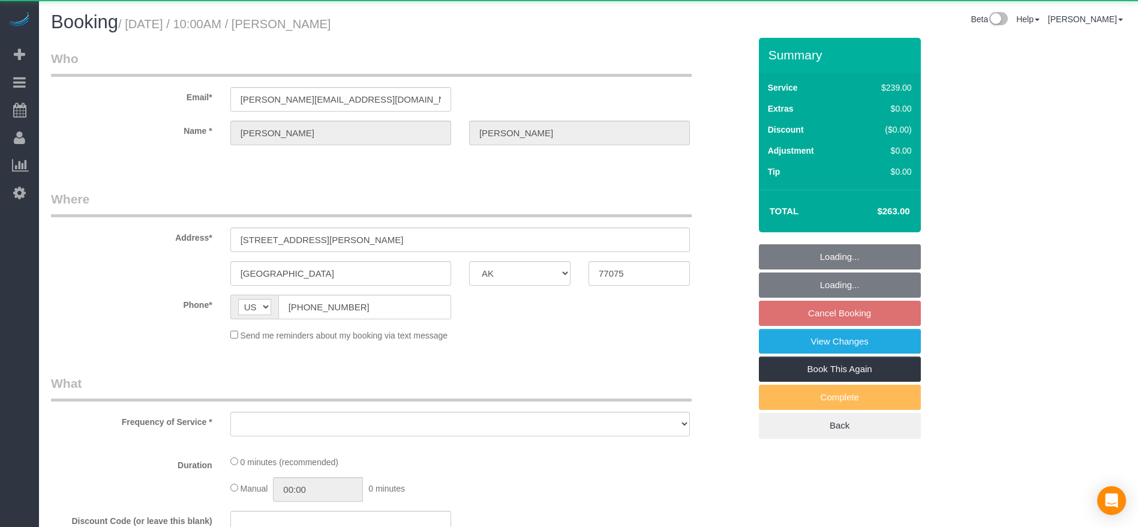
select select "object:11434"
select select "3"
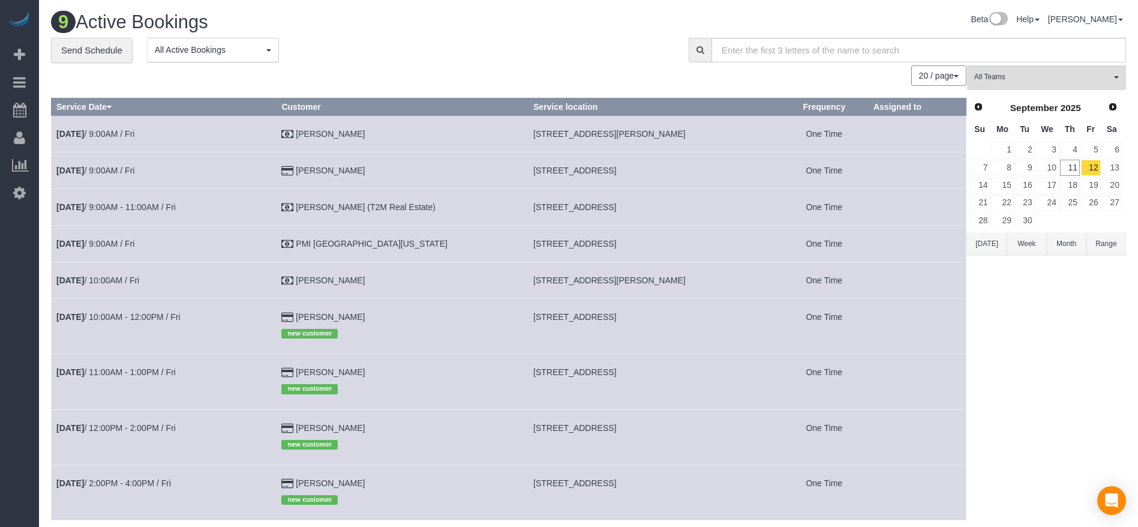
click at [983, 247] on button "[DATE]" at bounding box center [987, 244] width 40 height 22
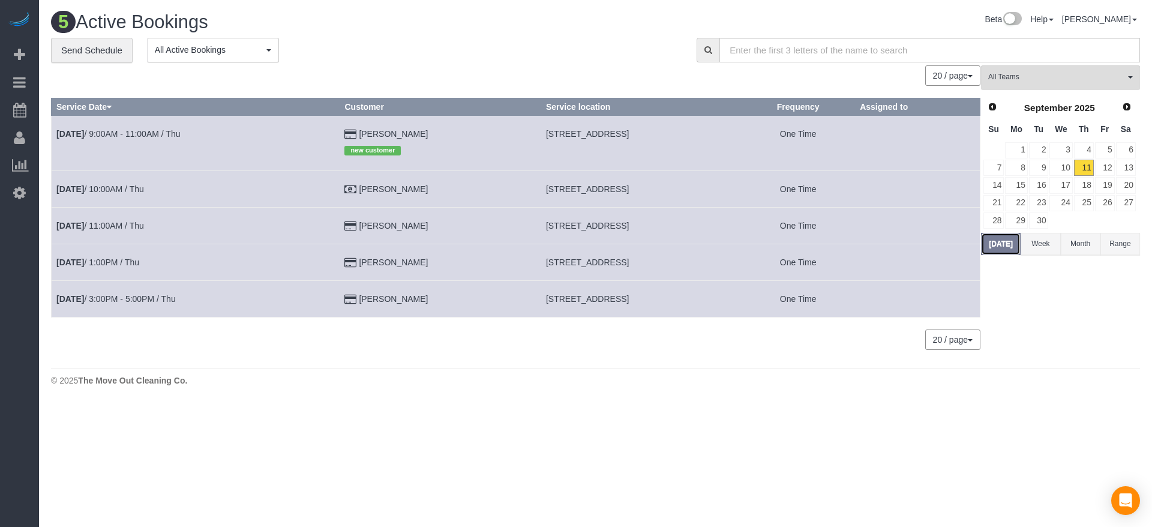
click at [1010, 235] on button "[DATE]" at bounding box center [1001, 244] width 40 height 22
drag, startPoint x: 518, startPoint y: 190, endPoint x: 686, endPoint y: 190, distance: 168.6
click at [686, 190] on td "[STREET_ADDRESS]" at bounding box center [640, 189] width 200 height 37
click at [1001, 242] on button "[DATE]" at bounding box center [1001, 244] width 40 height 22
click at [1104, 167] on link "12" at bounding box center [1105, 168] width 20 height 16
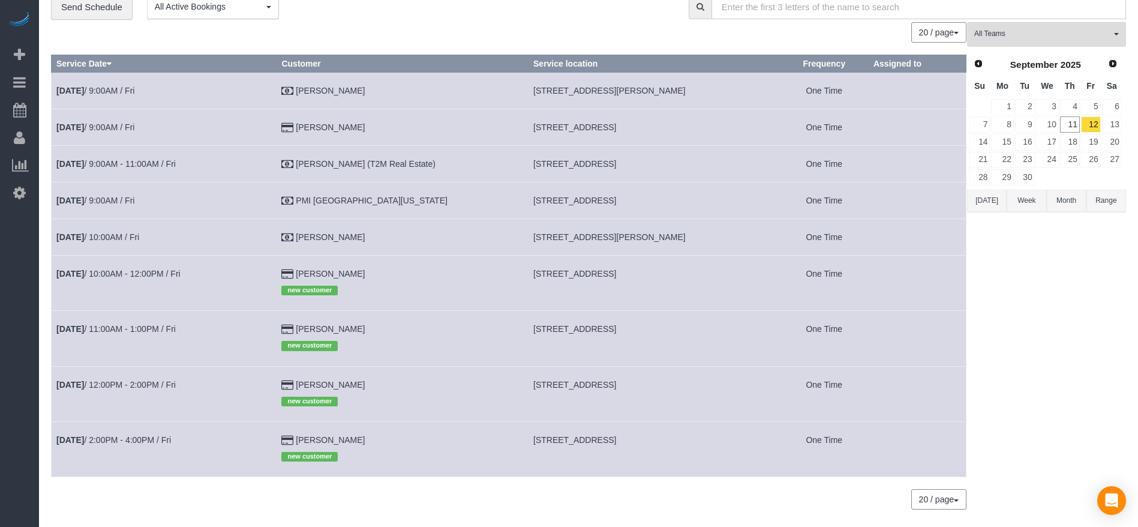
scroll to position [80, 0]
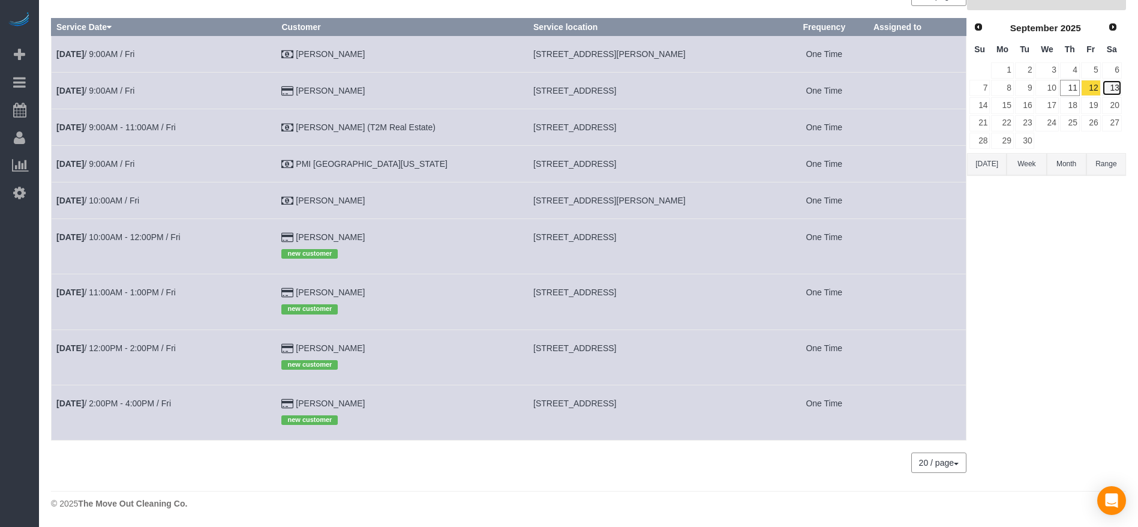
click at [1121, 93] on link "13" at bounding box center [1112, 88] width 20 height 16
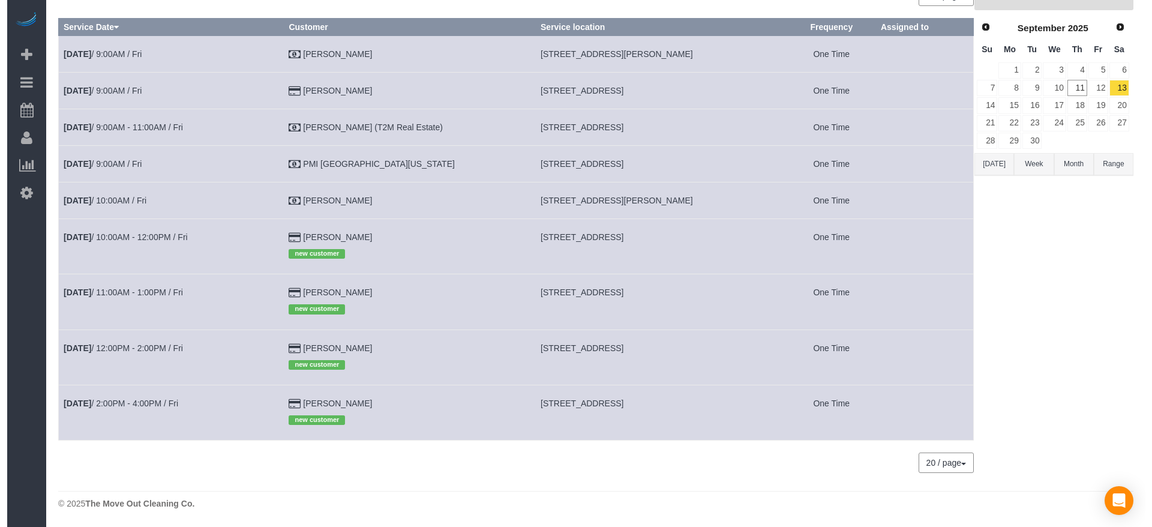
scroll to position [0, 0]
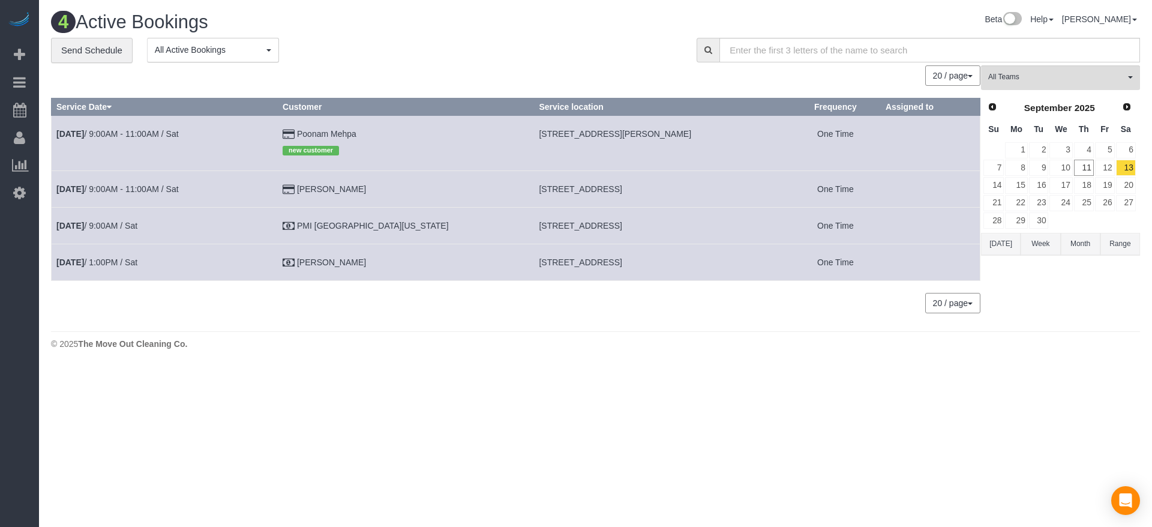
drag, startPoint x: 492, startPoint y: 260, endPoint x: 646, endPoint y: 268, distance: 154.4
click at [646, 268] on td "[STREET_ADDRESS]" at bounding box center [662, 262] width 256 height 37
